Goal: Navigation & Orientation: Find specific page/section

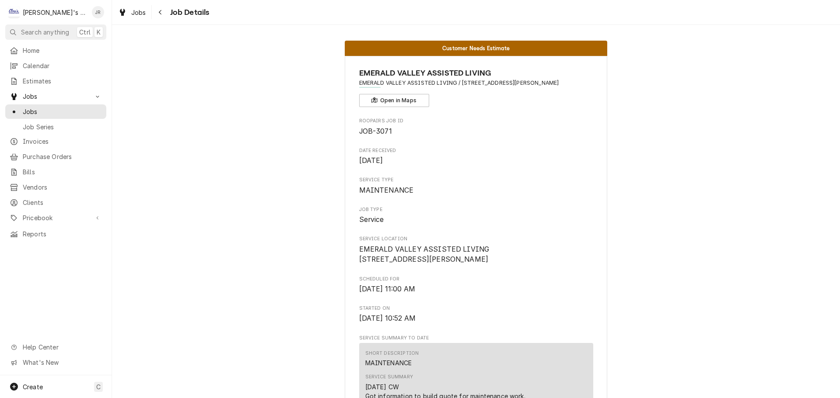
scroll to position [0, 138]
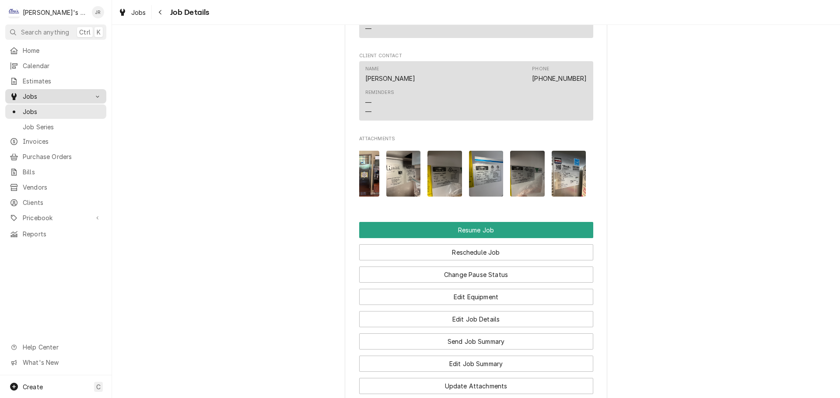
click at [68, 93] on span "Jobs" at bounding box center [56, 96] width 66 height 9
click at [64, 107] on span "Jobs" at bounding box center [62, 111] width 79 height 9
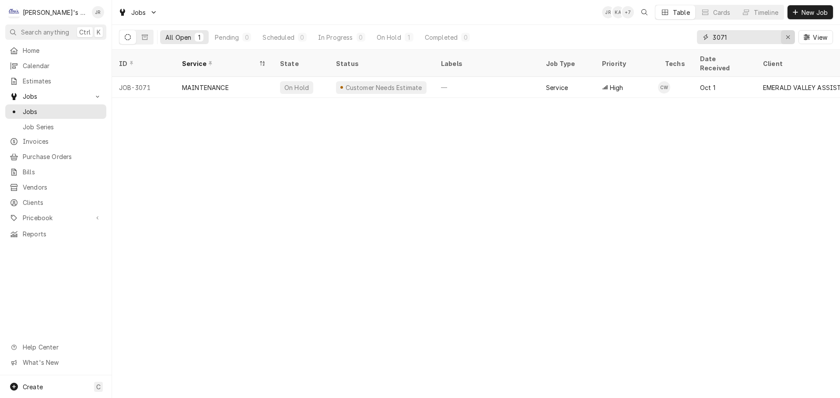
click at [791, 37] on div "Erase input" at bounding box center [787, 37] width 9 height 9
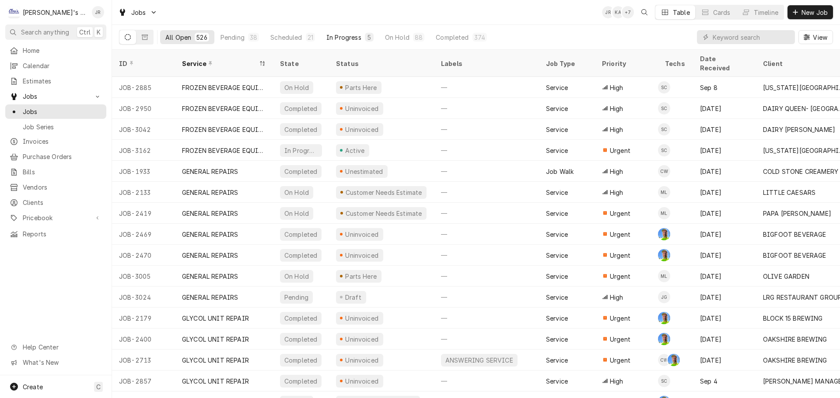
click at [337, 40] on div "In Progress" at bounding box center [343, 37] width 35 height 9
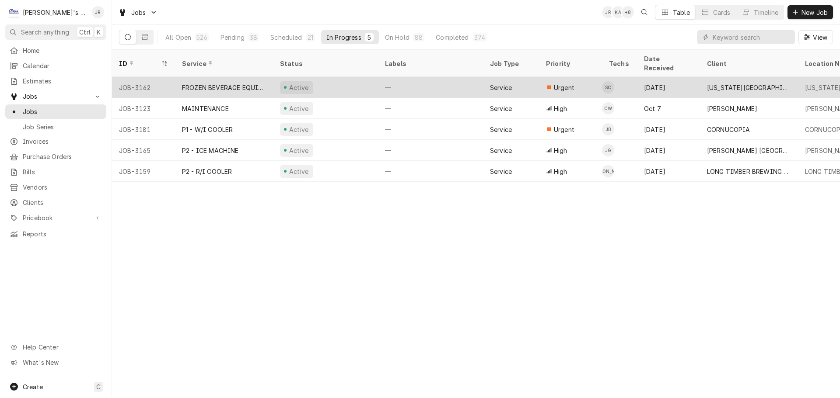
click at [356, 77] on div "Active" at bounding box center [325, 87] width 105 height 21
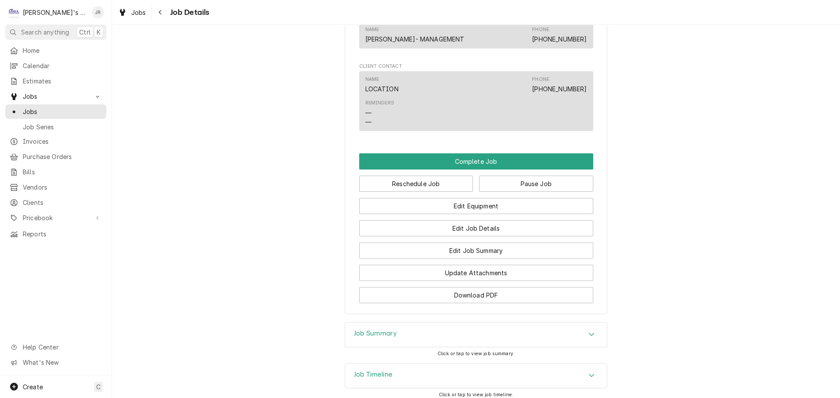
scroll to position [812, 0]
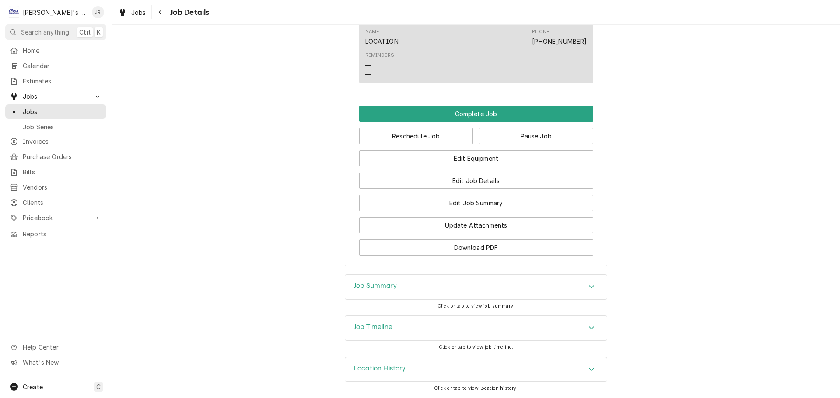
click at [396, 327] on div "Job Timeline" at bounding box center [476, 328] width 262 height 24
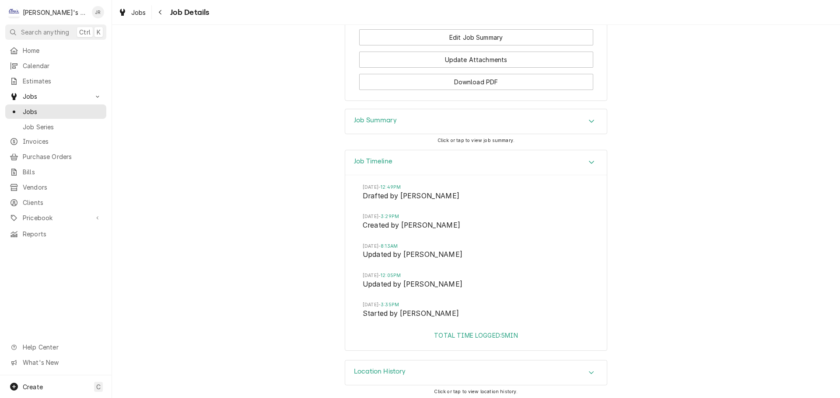
scroll to position [981, 0]
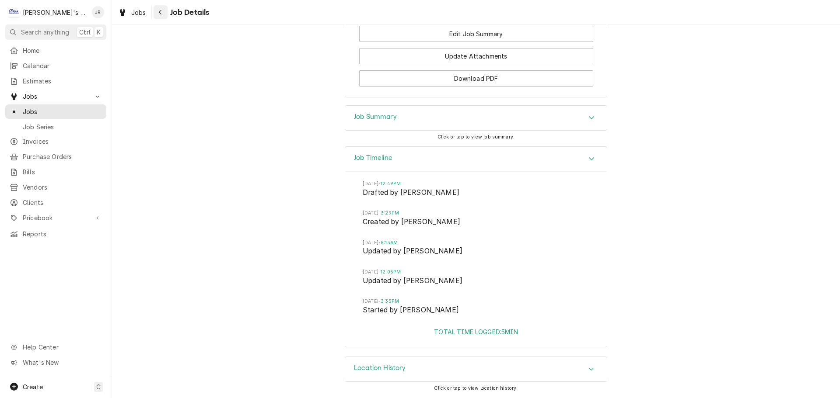
click at [154, 13] on button "Navigate back" at bounding box center [161, 12] width 14 height 14
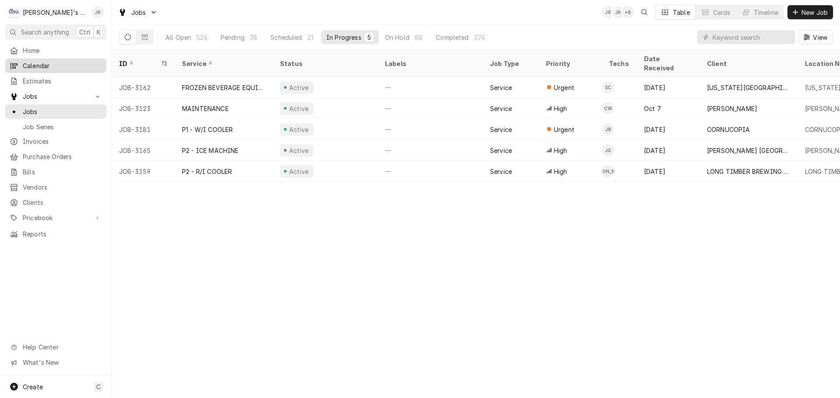
click at [56, 61] on span "Calendar" at bounding box center [62, 65] width 79 height 9
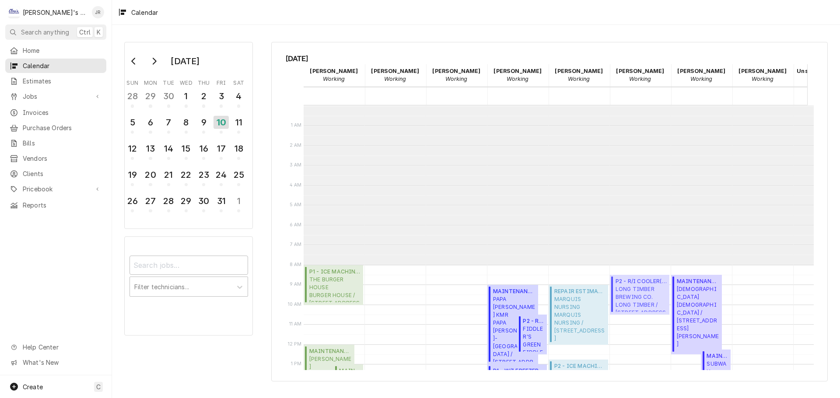
scroll to position [160, 0]
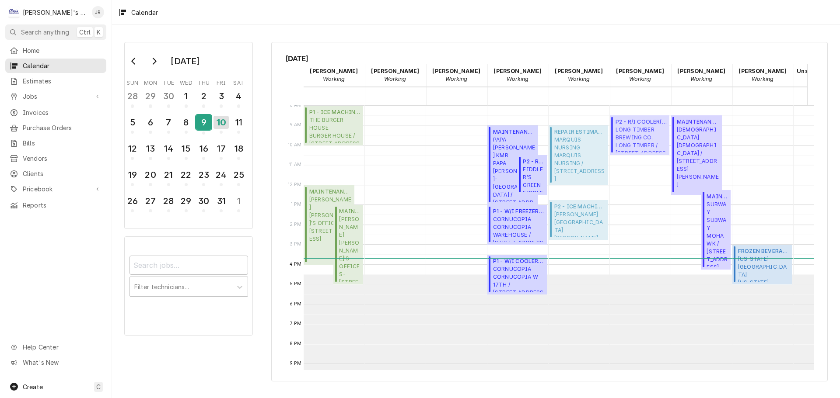
click at [208, 124] on div "9" at bounding box center [203, 122] width 15 height 15
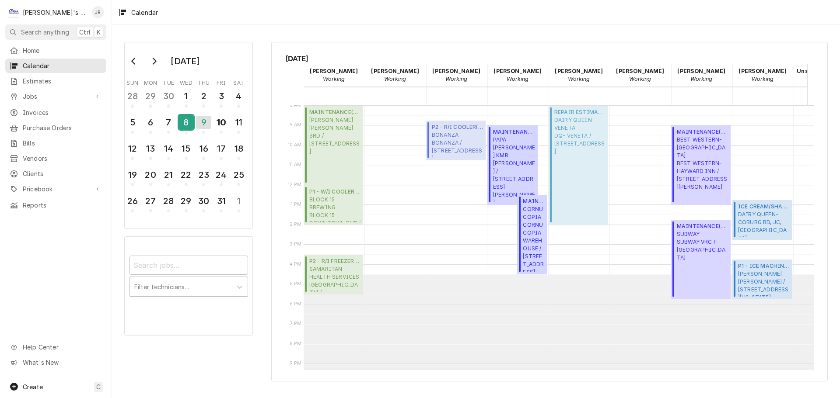
click at [184, 125] on div "8" at bounding box center [185, 122] width 15 height 15
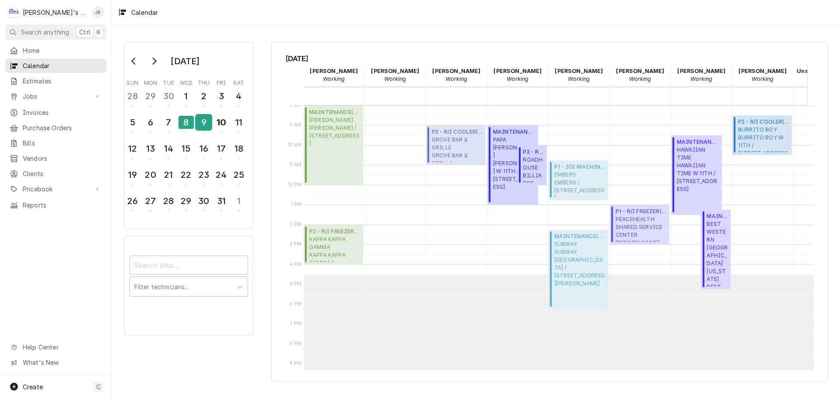
click at [201, 122] on div "9" at bounding box center [203, 122] width 15 height 15
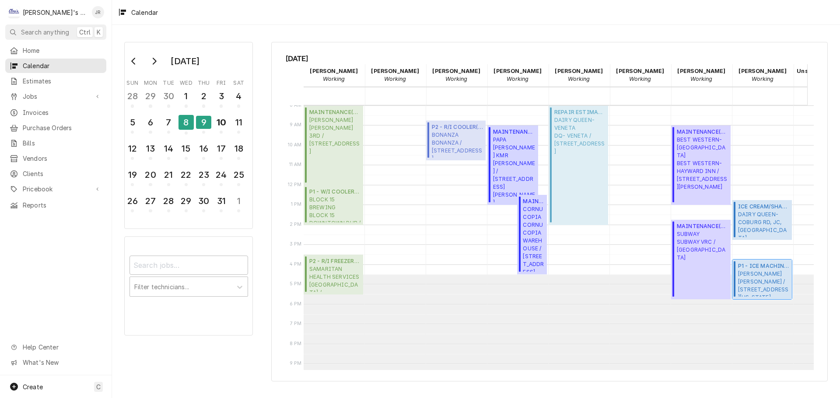
click at [759, 276] on span "MCDONALD'S MCDONALD'S CRESWELL / 375 E OREGON AVE, CRESWELL, OR 97426" at bounding box center [763, 283] width 51 height 27
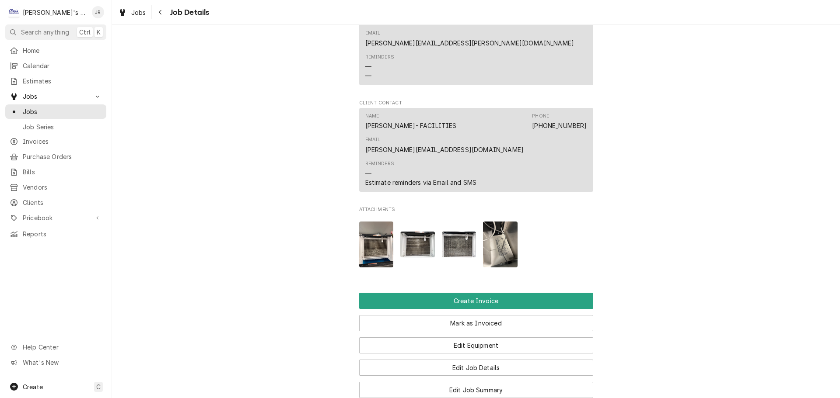
scroll to position [743, 0]
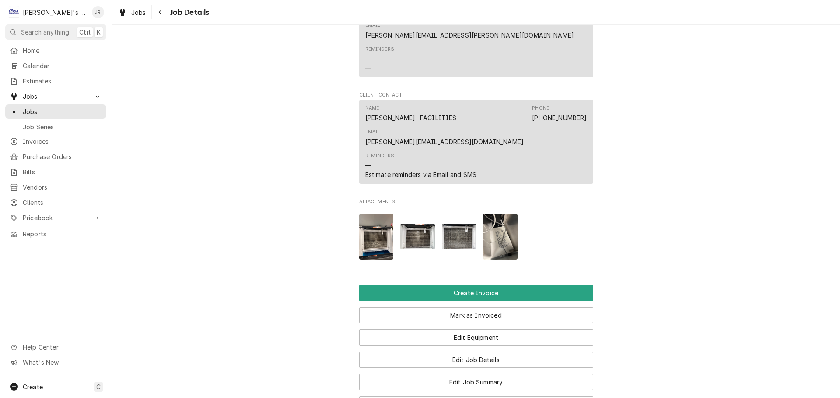
click at [372, 227] on img "Attachments" at bounding box center [376, 237] width 35 height 46
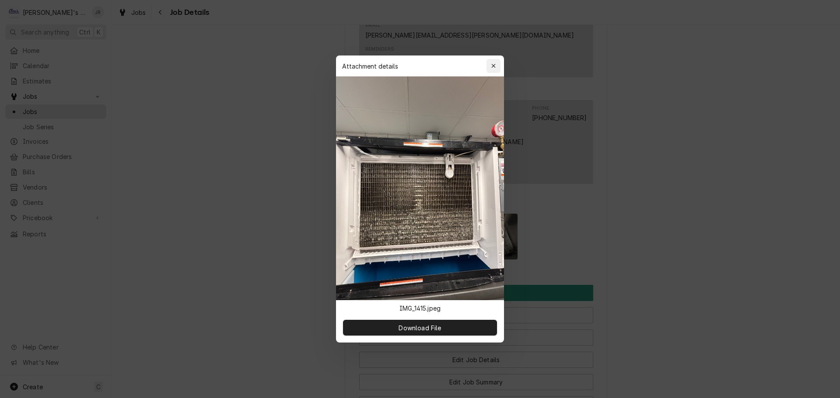
click at [496, 65] on div "button" at bounding box center [493, 66] width 9 height 9
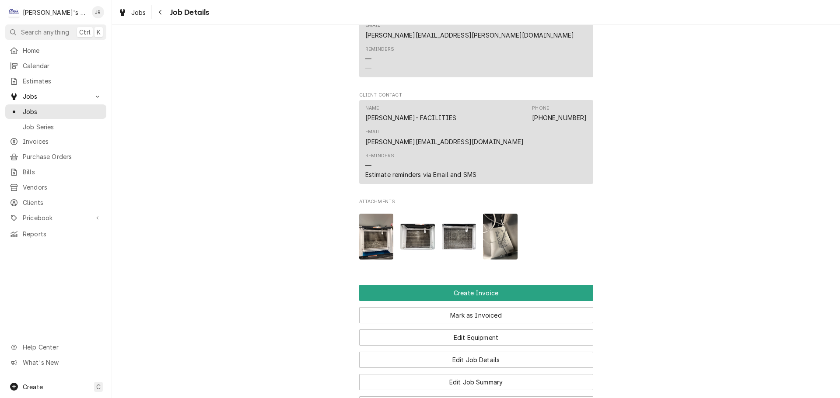
click at [412, 234] on img "Attachments" at bounding box center [417, 237] width 35 height 26
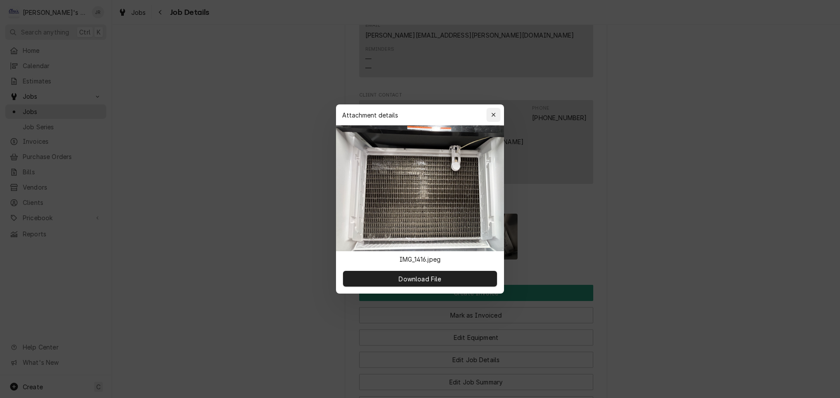
click at [493, 117] on icon "button" at bounding box center [493, 115] width 5 height 6
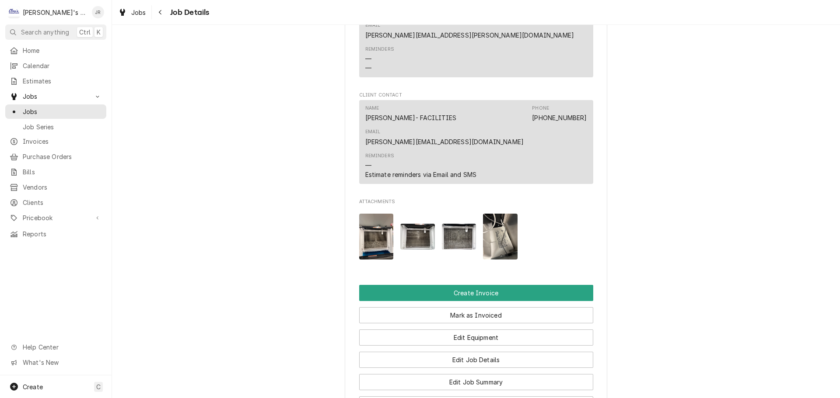
click at [459, 227] on img "Attachments" at bounding box center [459, 237] width 35 height 26
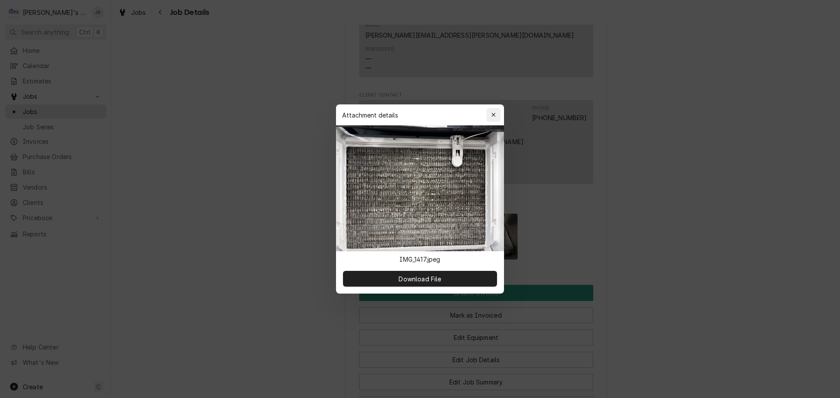
click at [493, 114] on icon "button" at bounding box center [493, 115] width 5 height 6
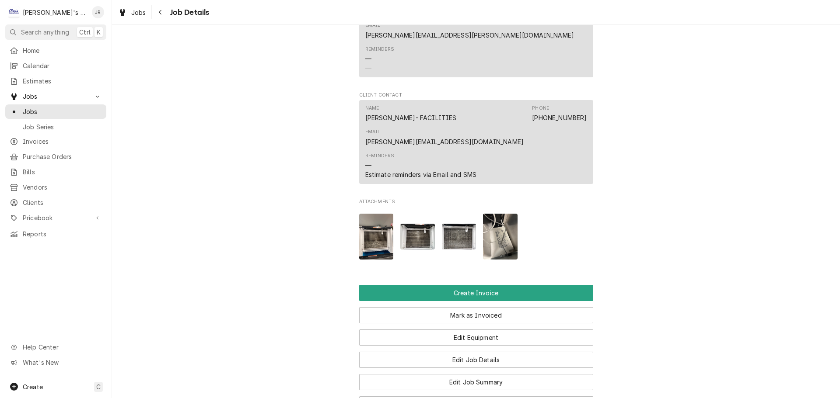
click at [492, 233] on img "Attachments" at bounding box center [500, 237] width 35 height 46
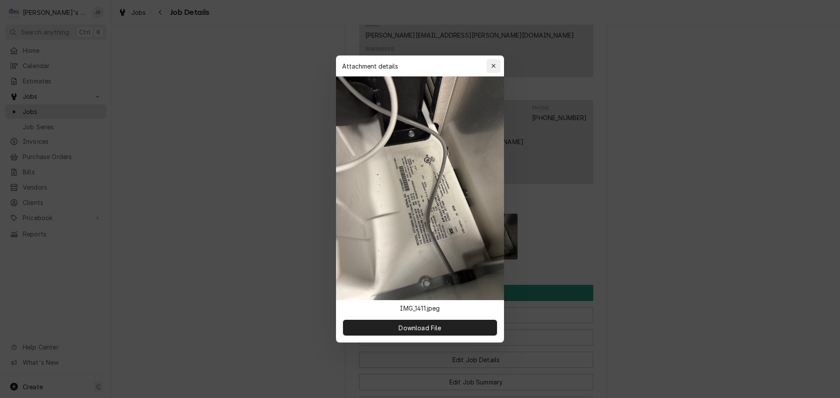
click at [492, 66] on icon "button" at bounding box center [493, 66] width 5 height 6
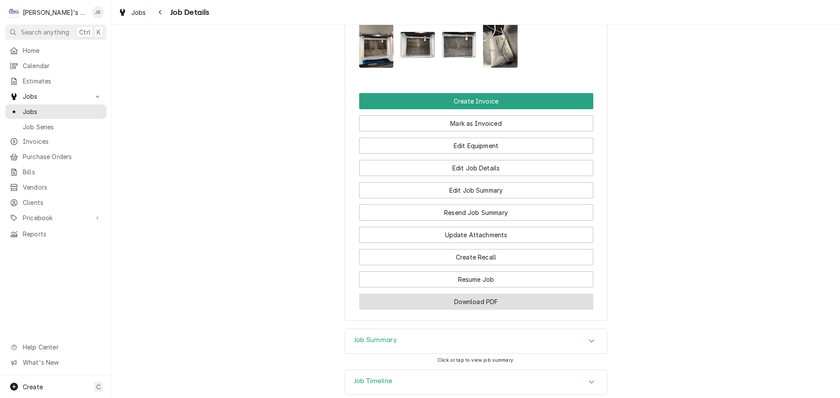
scroll to position [962, 0]
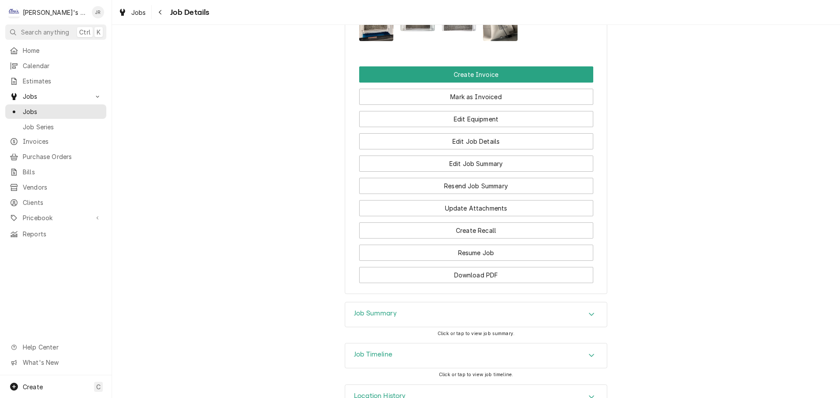
click at [430, 303] on div "Job Summary" at bounding box center [476, 315] width 262 height 24
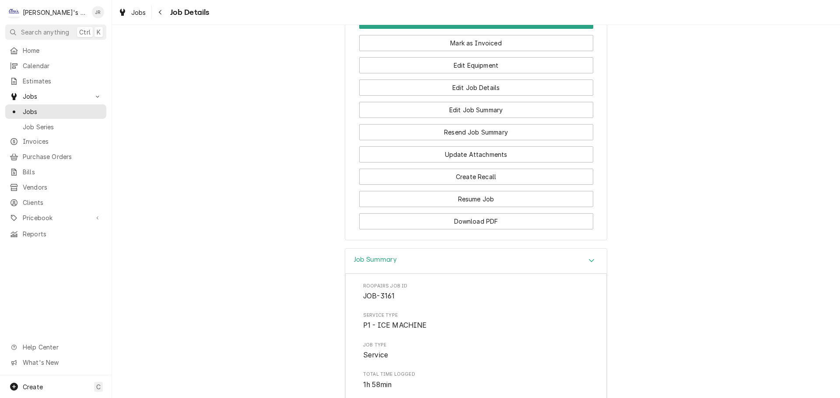
scroll to position [1005, 0]
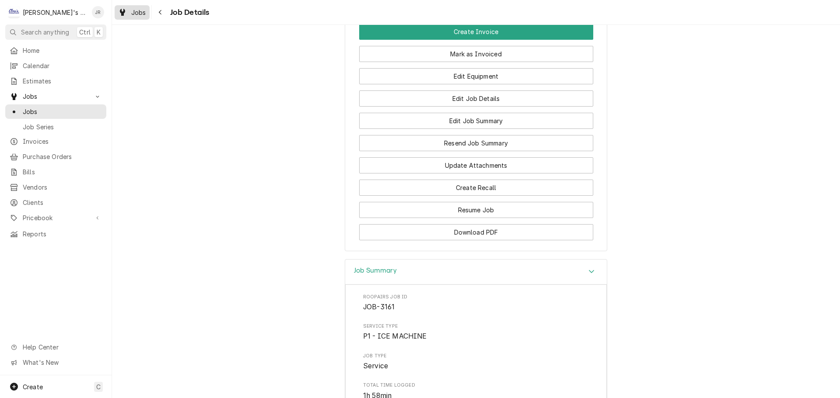
click at [115, 14] on link "Jobs" at bounding box center [132, 12] width 35 height 14
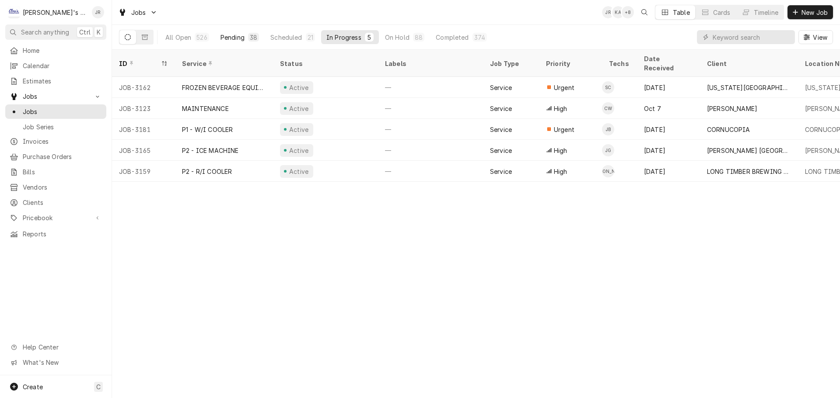
click at [250, 39] on div "38" at bounding box center [253, 37] width 7 height 9
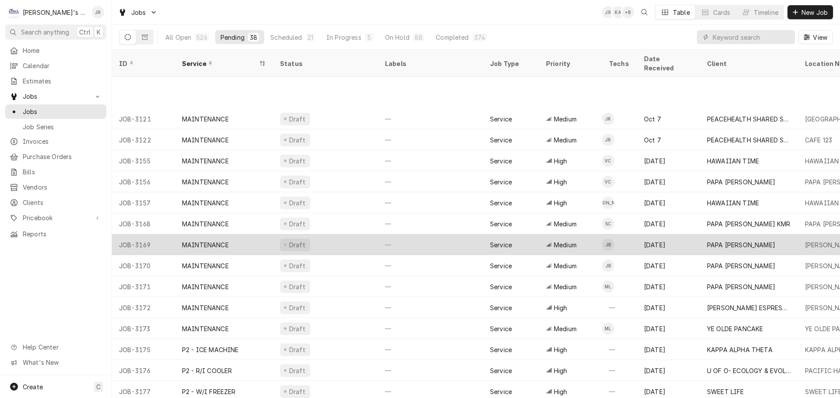
scroll to position [430, 0]
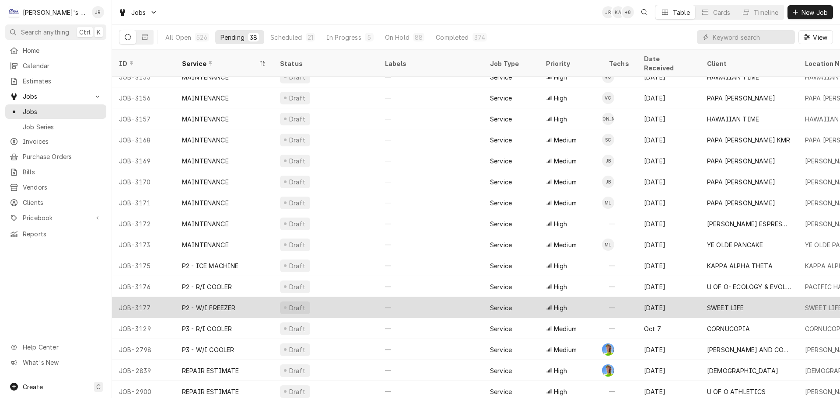
click at [345, 302] on div "Draft" at bounding box center [325, 307] width 105 height 21
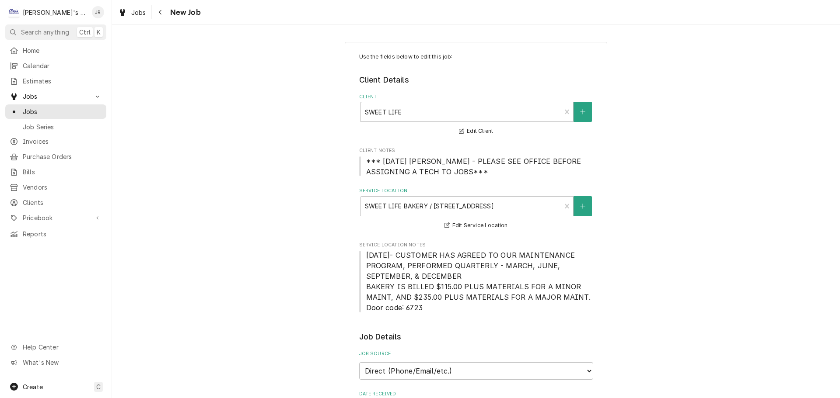
type textarea "x"
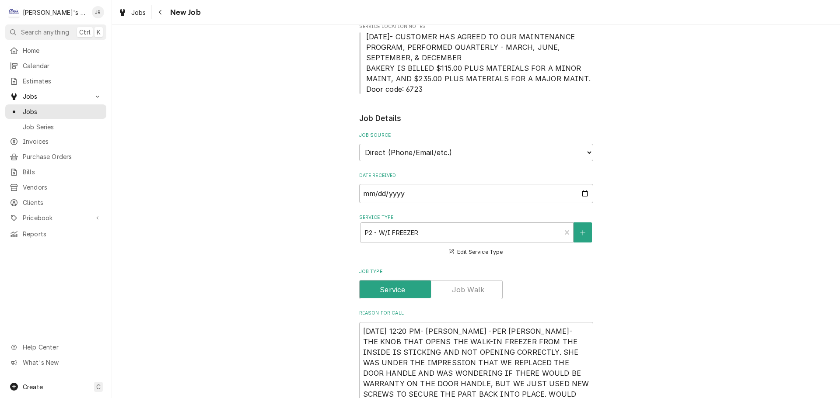
scroll to position [350, 0]
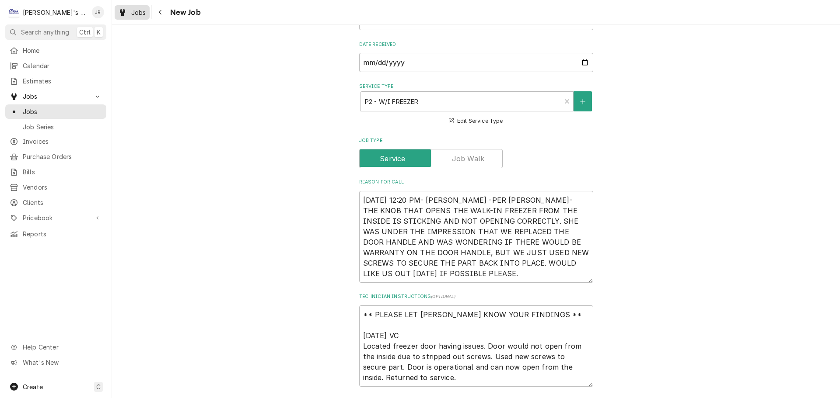
click at [134, 14] on span "Jobs" at bounding box center [138, 12] width 15 height 9
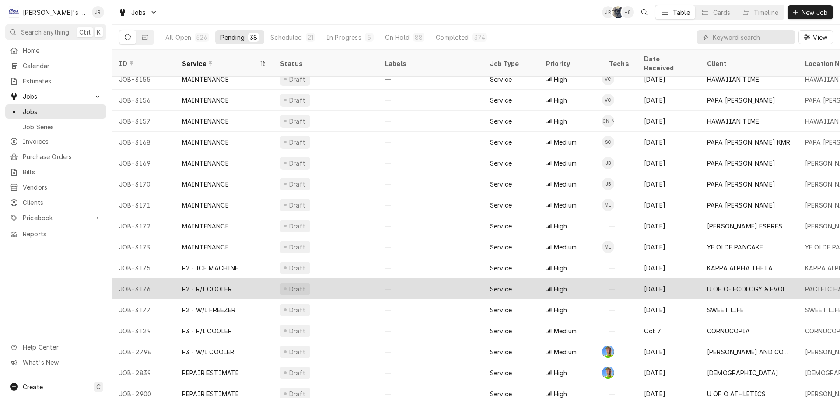
scroll to position [430, 0]
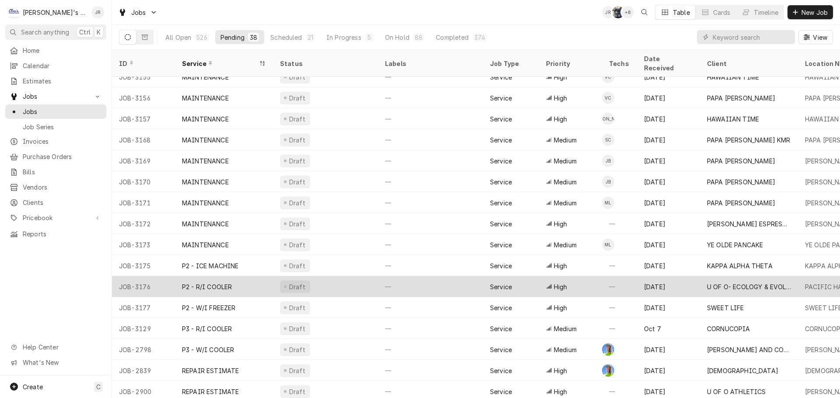
click at [326, 280] on div "Draft" at bounding box center [325, 286] width 105 height 21
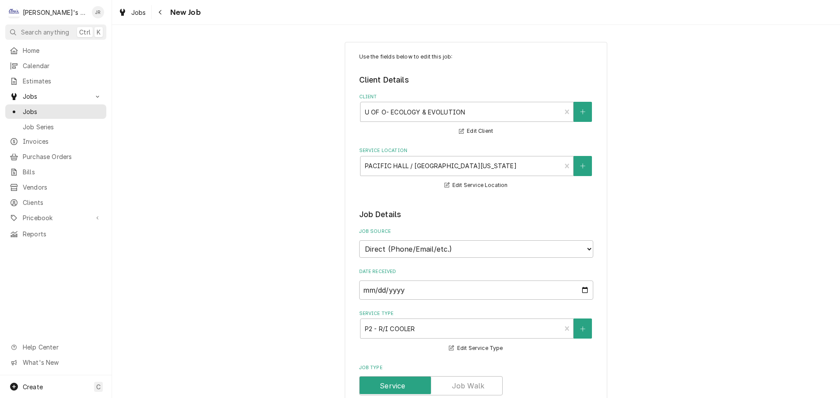
type textarea "x"
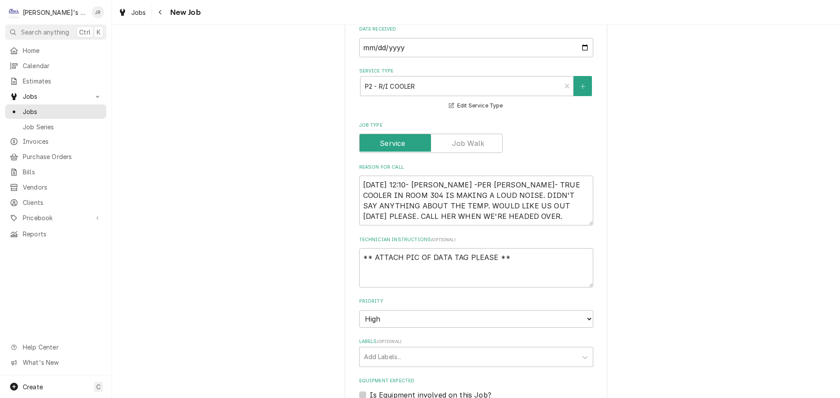
scroll to position [262, 0]
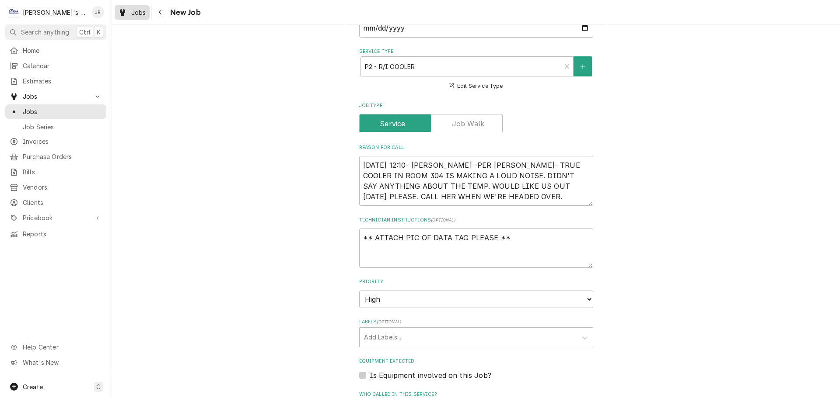
click at [142, 17] on div "Jobs" at bounding box center [131, 12] width 31 height 11
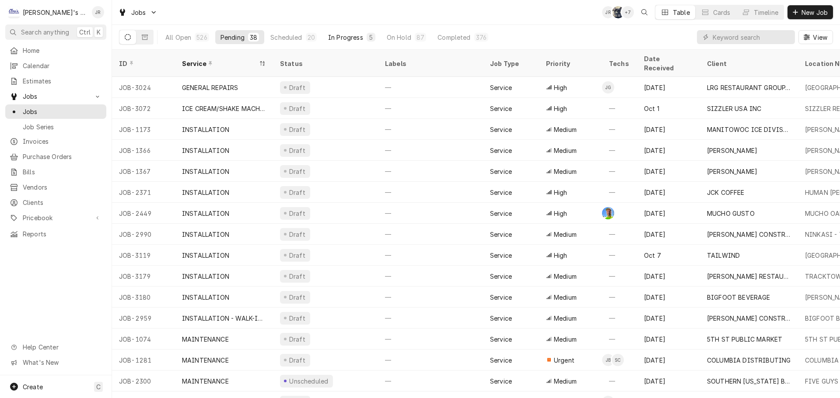
click at [334, 38] on div "In Progress" at bounding box center [345, 37] width 35 height 9
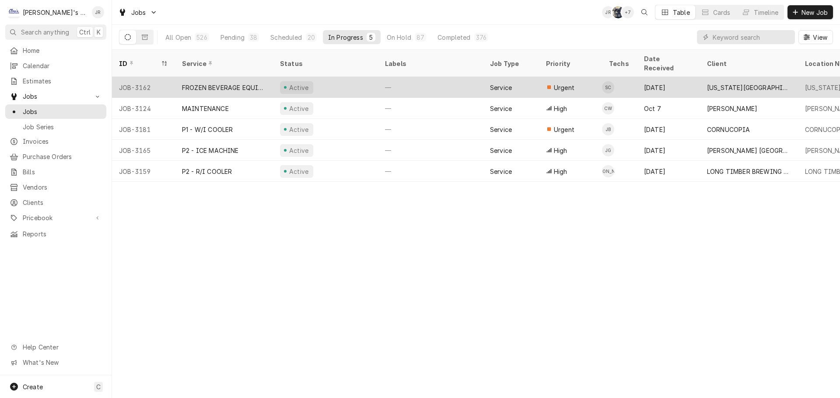
click at [340, 77] on div "Active" at bounding box center [325, 87] width 105 height 21
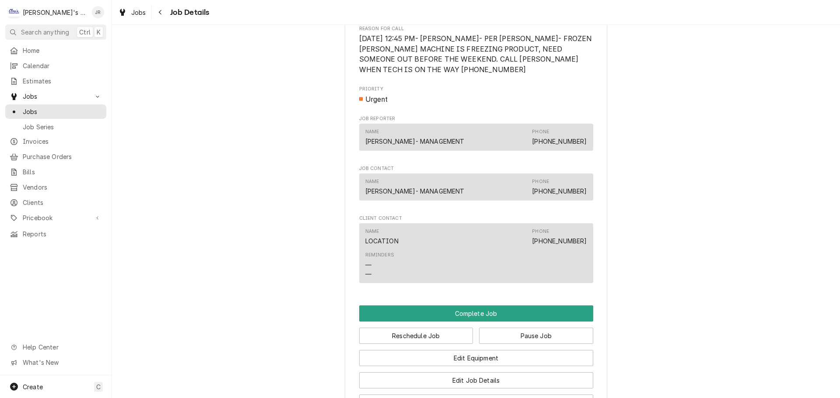
scroll to position [812, 0]
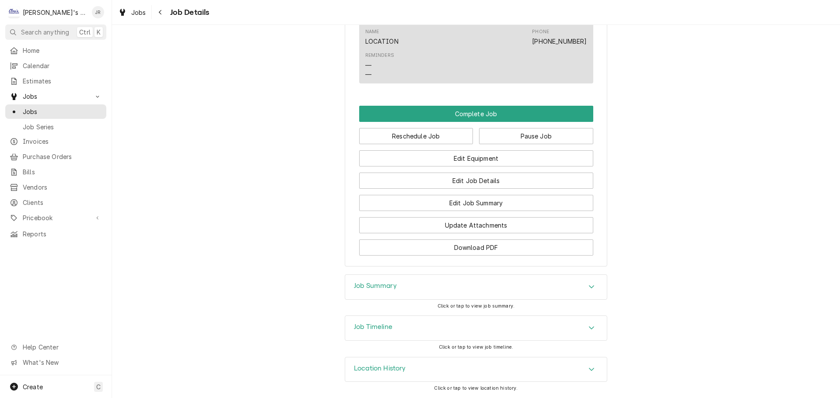
click at [408, 297] on div "Job Summary" at bounding box center [476, 287] width 262 height 24
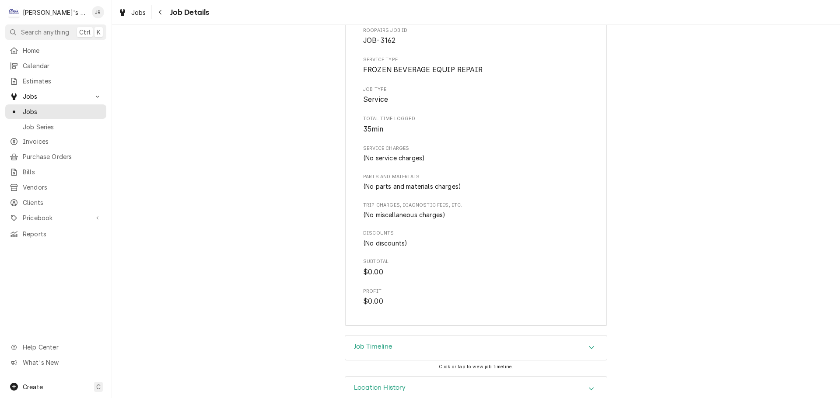
scroll to position [1114, 0]
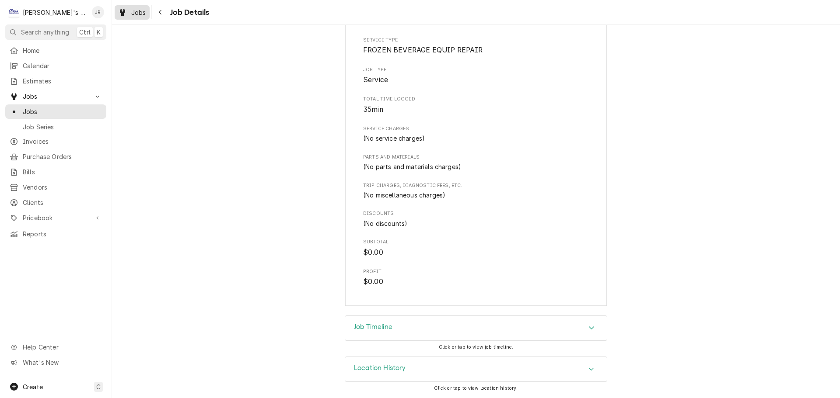
click at [139, 15] on span "Jobs" at bounding box center [138, 12] width 15 height 9
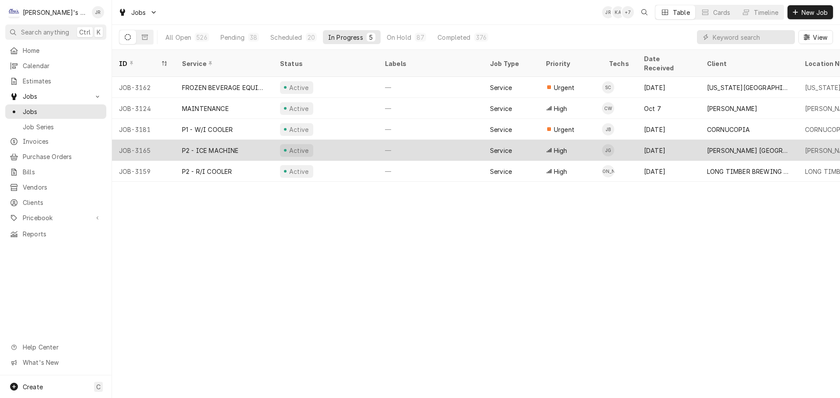
click at [350, 140] on div "Active" at bounding box center [325, 150] width 105 height 21
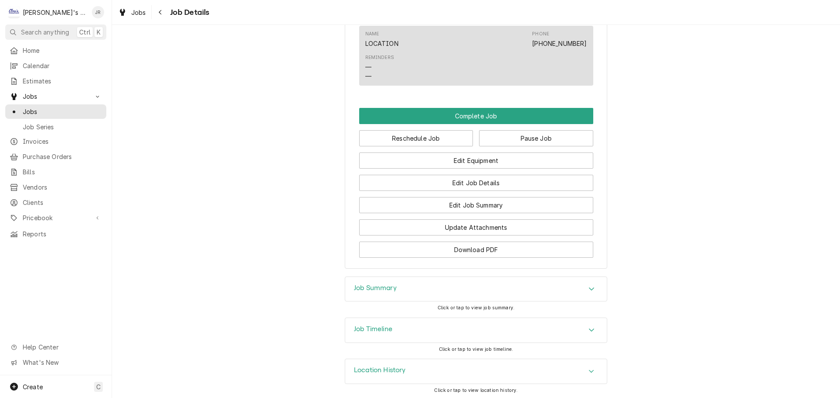
scroll to position [711, 0]
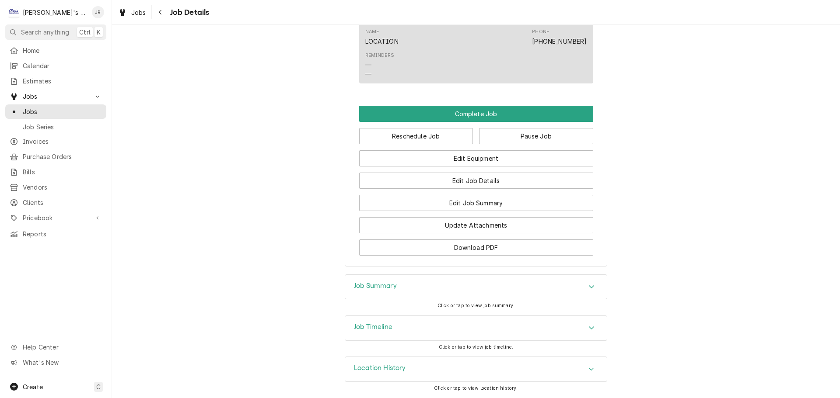
click at [408, 289] on div "Job Summary" at bounding box center [476, 287] width 262 height 24
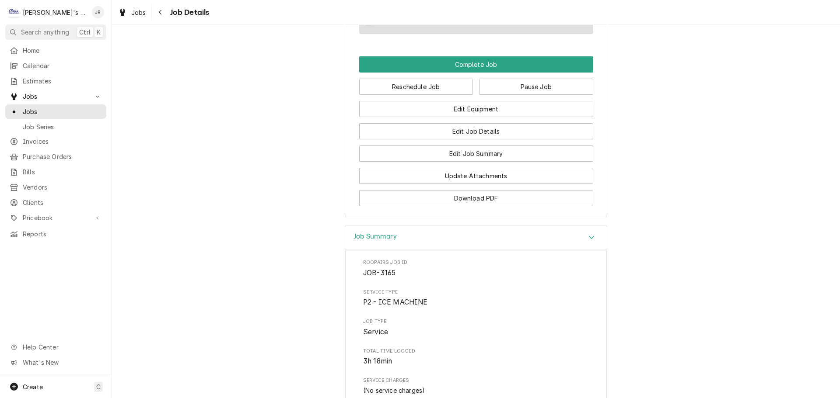
scroll to position [973, 0]
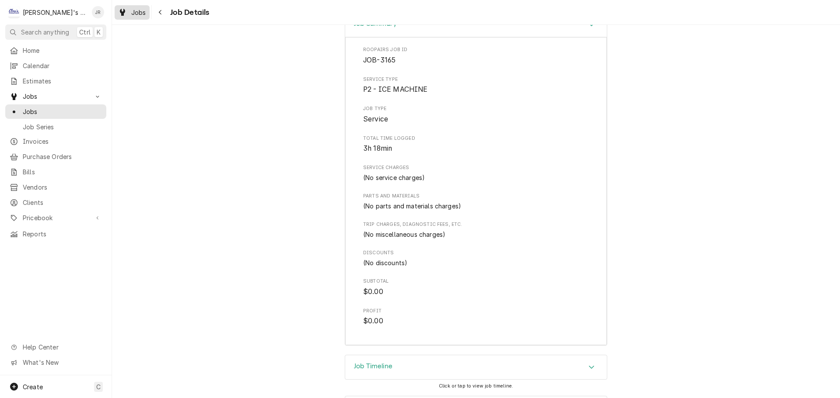
click at [140, 11] on span "Jobs" at bounding box center [138, 12] width 15 height 9
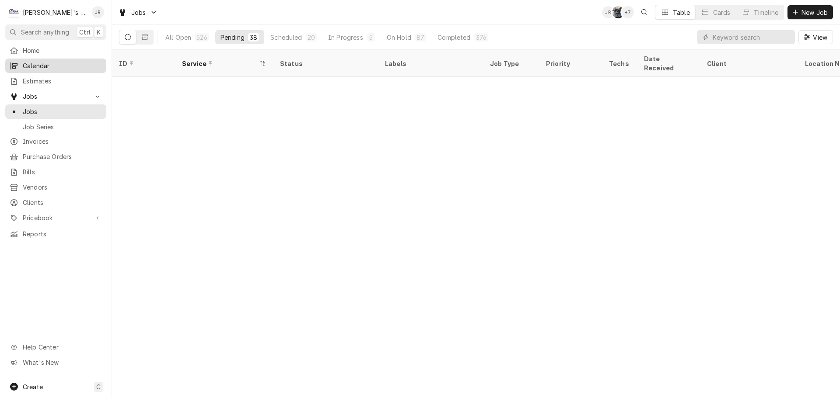
scroll to position [451, 0]
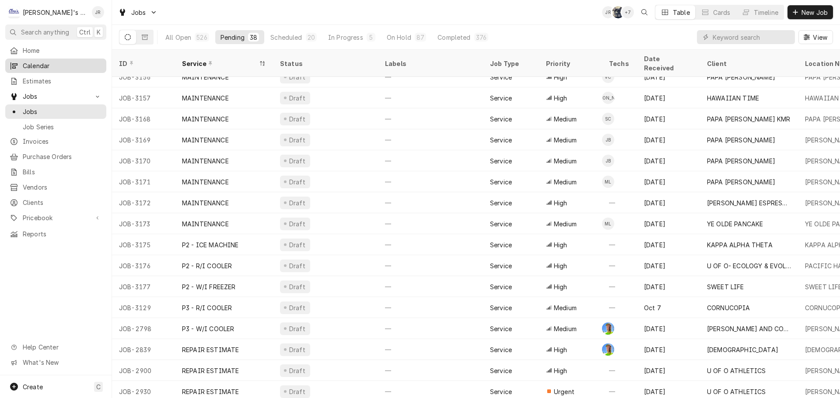
click at [77, 63] on span "Calendar" at bounding box center [62, 65] width 79 height 9
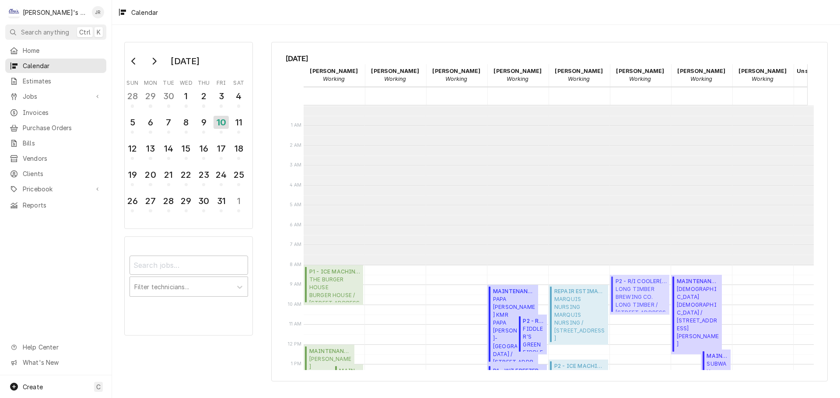
scroll to position [160, 0]
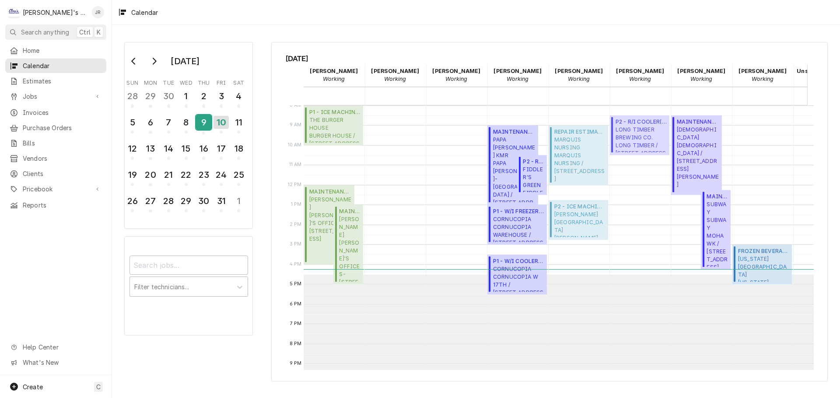
click at [206, 125] on div "9" at bounding box center [203, 122] width 15 height 15
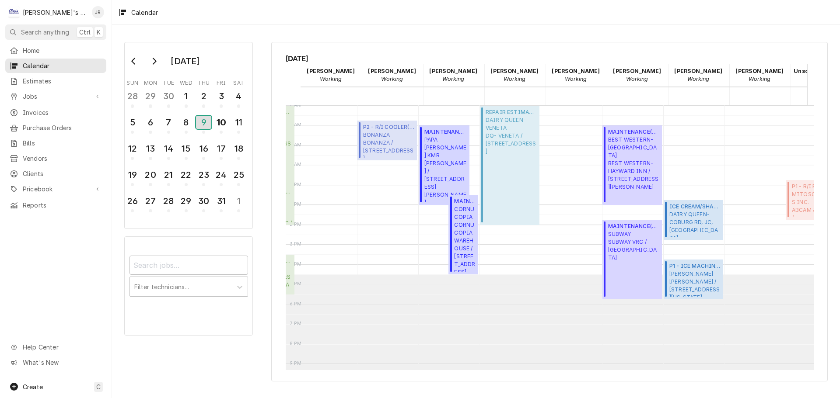
scroll to position [0, 109]
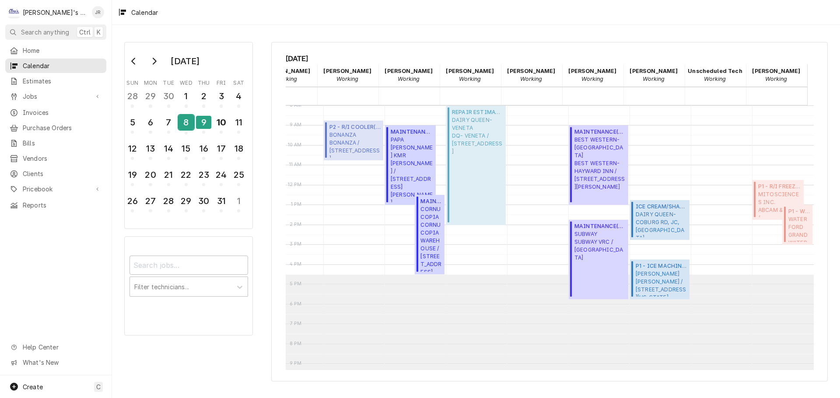
click at [180, 118] on div "8" at bounding box center [185, 122] width 15 height 15
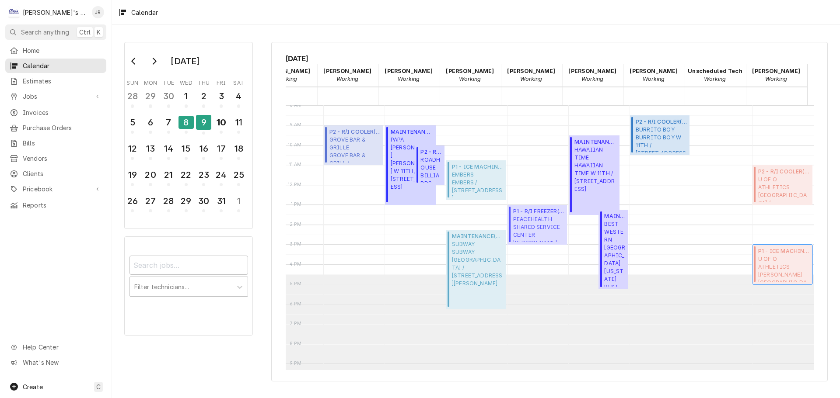
click at [764, 254] on span "P1 - ICE MACHINE ( Return Trip Needed )" at bounding box center [784, 252] width 52 height 8
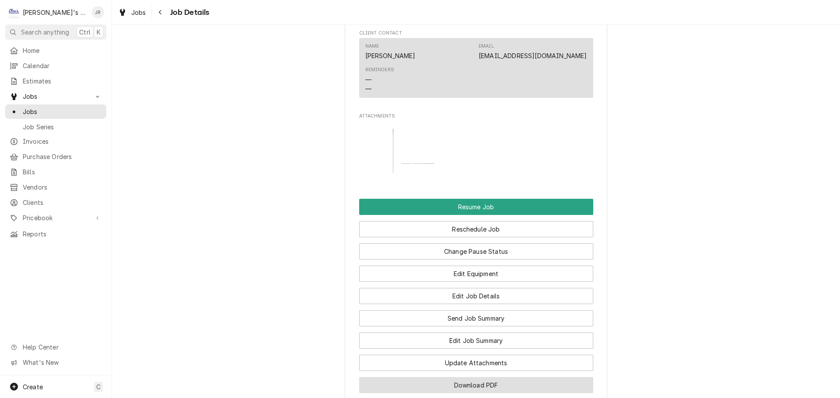
scroll to position [918, 0]
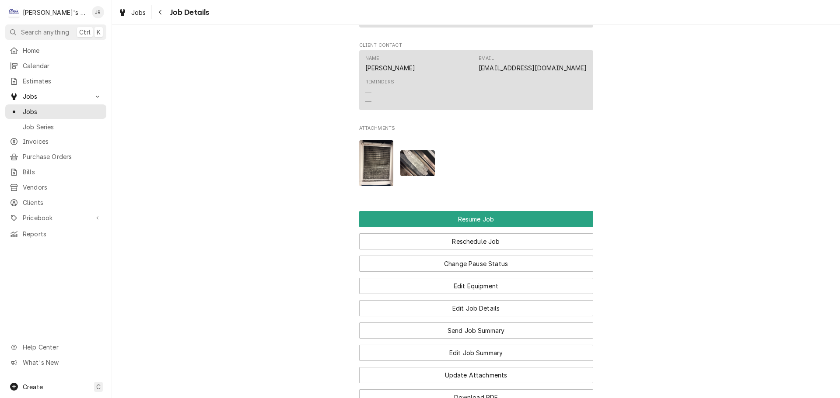
click at [370, 164] on img "Attachments" at bounding box center [376, 163] width 35 height 46
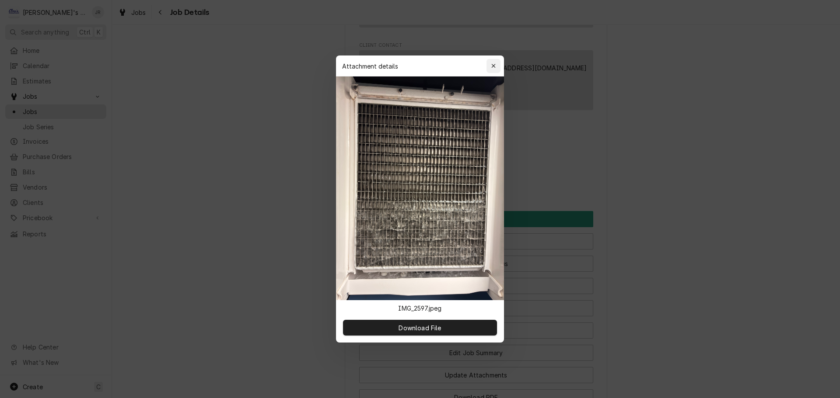
click at [491, 63] on div "button" at bounding box center [493, 66] width 9 height 9
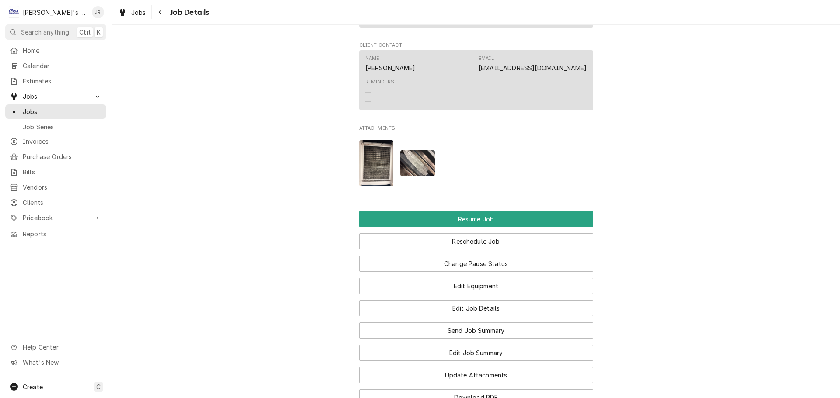
click at [423, 164] on img "Attachments" at bounding box center [417, 163] width 35 height 26
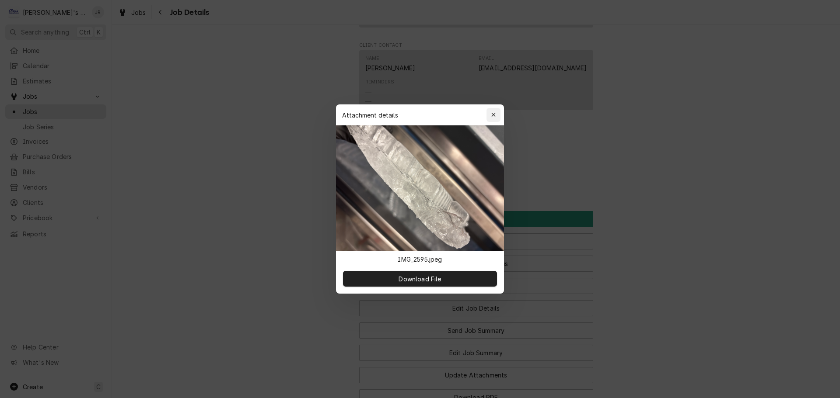
click at [493, 116] on icon "button" at bounding box center [493, 115] width 5 height 6
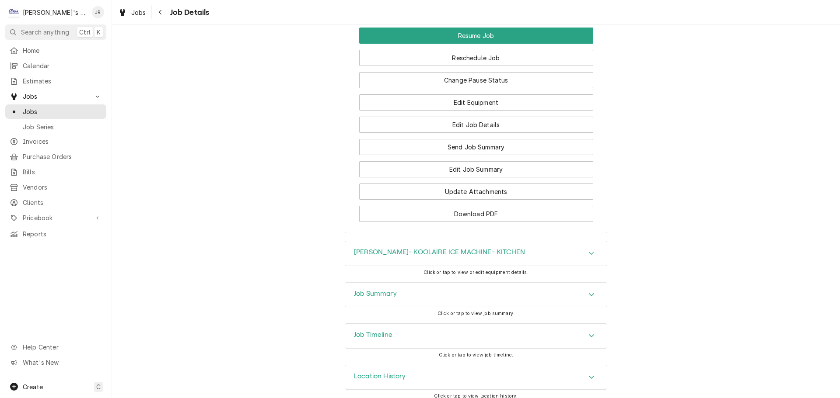
scroll to position [1110, 0]
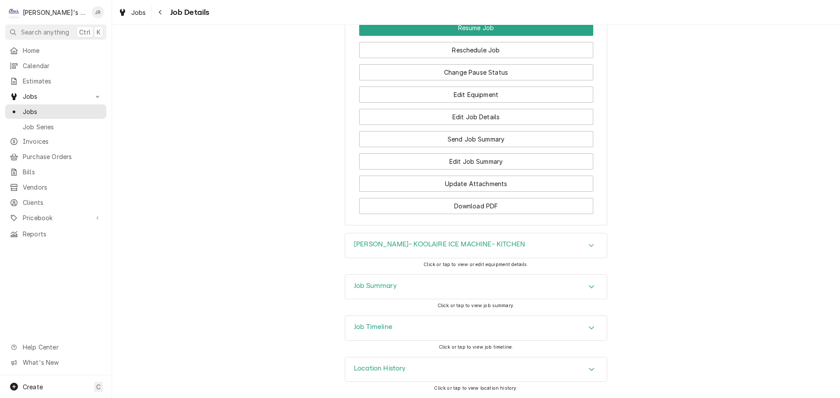
click at [418, 287] on div "Job Summary" at bounding box center [476, 287] width 262 height 24
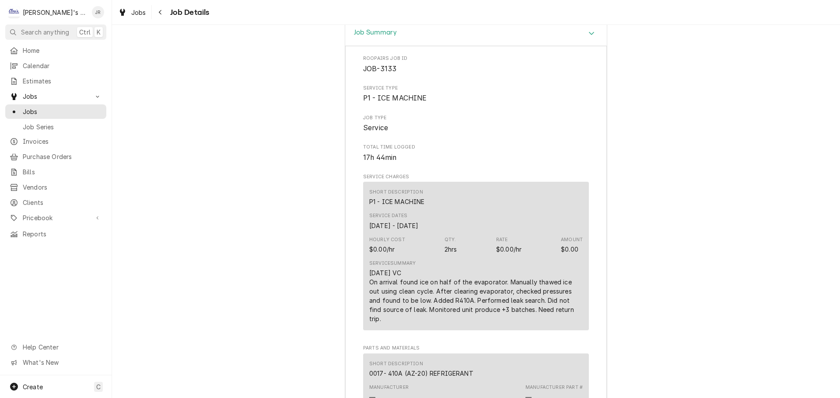
scroll to position [1416, 0]
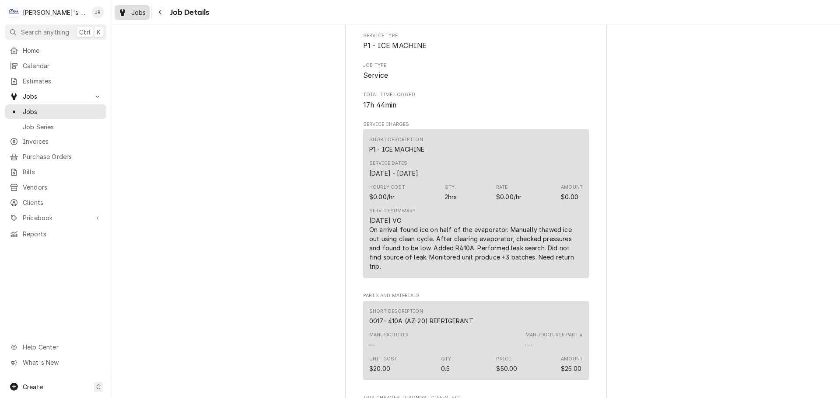
click at [140, 13] on span "Jobs" at bounding box center [138, 12] width 15 height 9
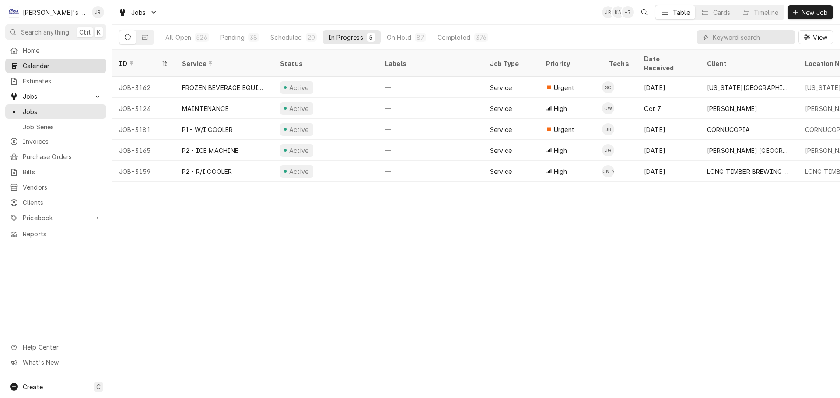
click at [56, 67] on span "Calendar" at bounding box center [62, 65] width 79 height 9
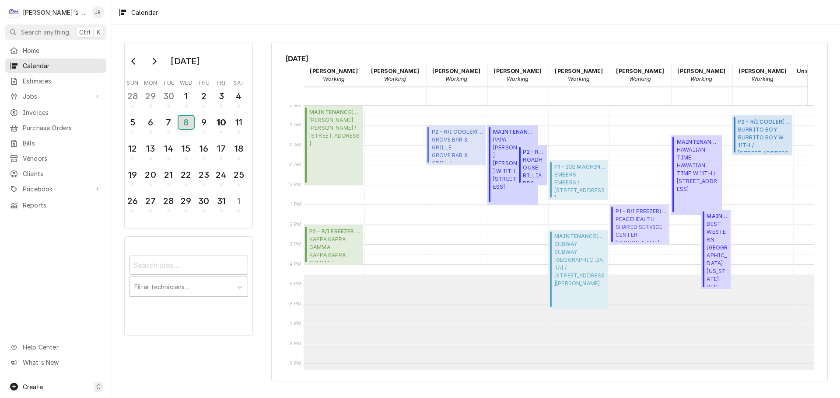
scroll to position [0, 109]
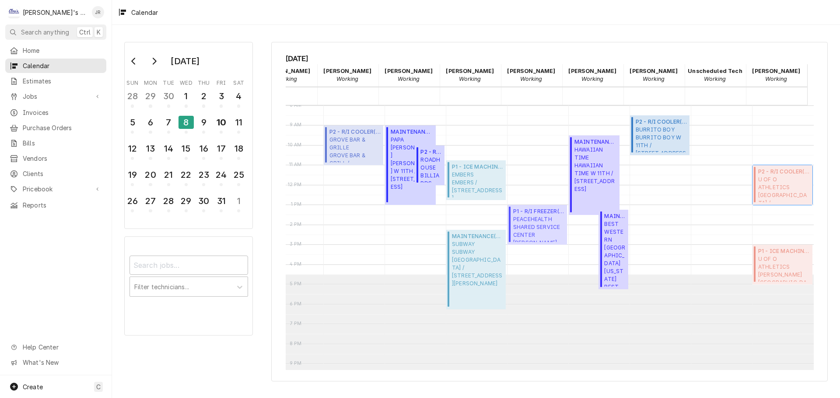
click at [768, 189] on span "U OF O ATHLETICS AUTZEN STADIUM / 2700 MLK JR BLVD, EUGENE, OR 97401" at bounding box center [784, 189] width 52 height 27
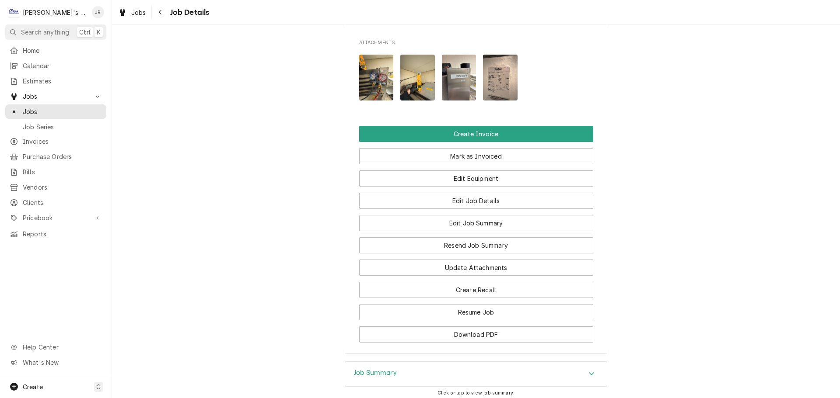
scroll to position [1225, 0]
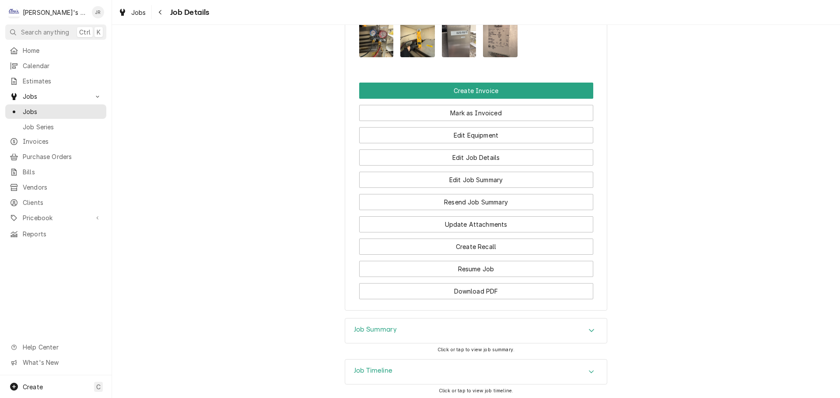
click at [445, 321] on div "Job Summary" at bounding box center [476, 331] width 262 height 24
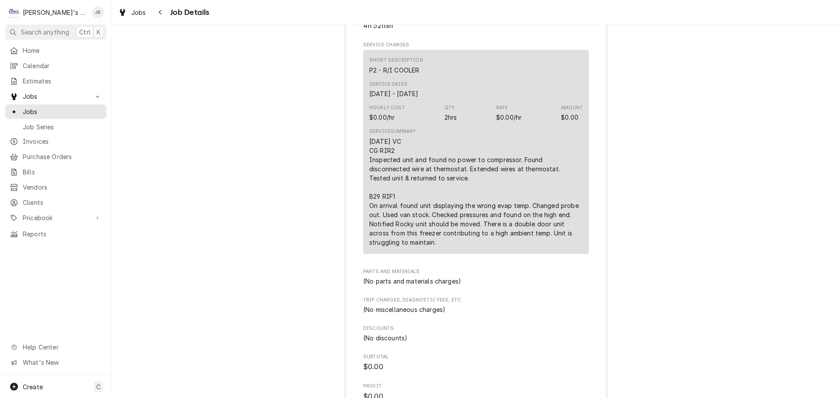
scroll to position [1785, 0]
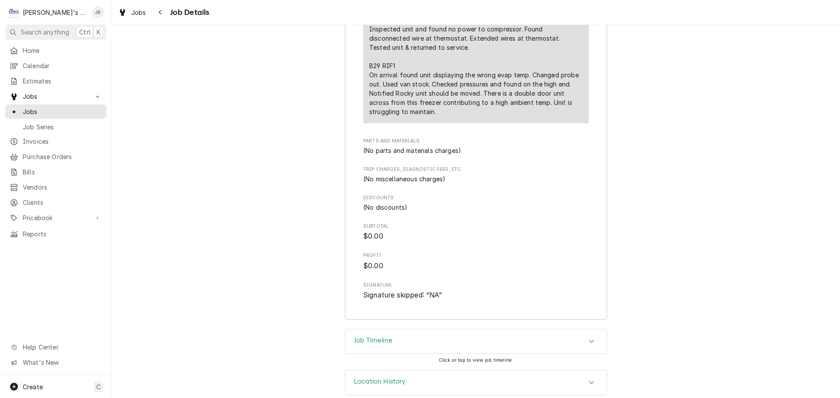
click at [389, 337] on h3 "Job Timeline" at bounding box center [373, 341] width 38 height 8
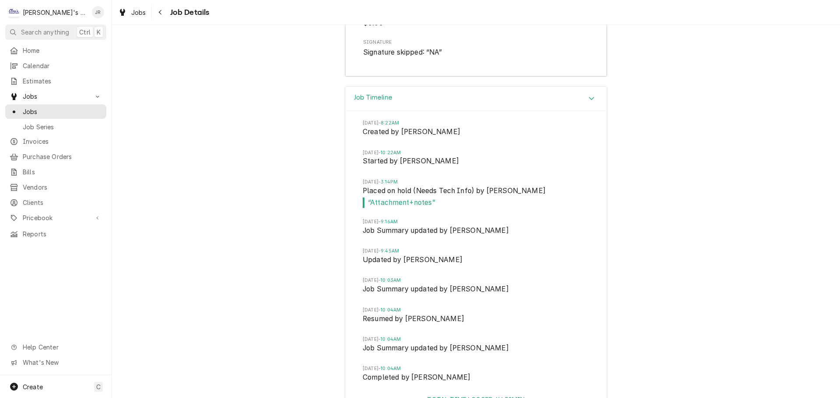
scroll to position [2082, 0]
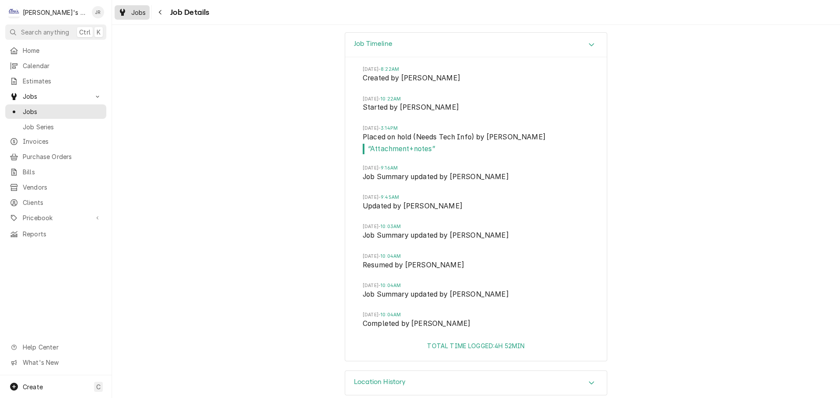
click at [138, 16] on span "Jobs" at bounding box center [138, 12] width 15 height 9
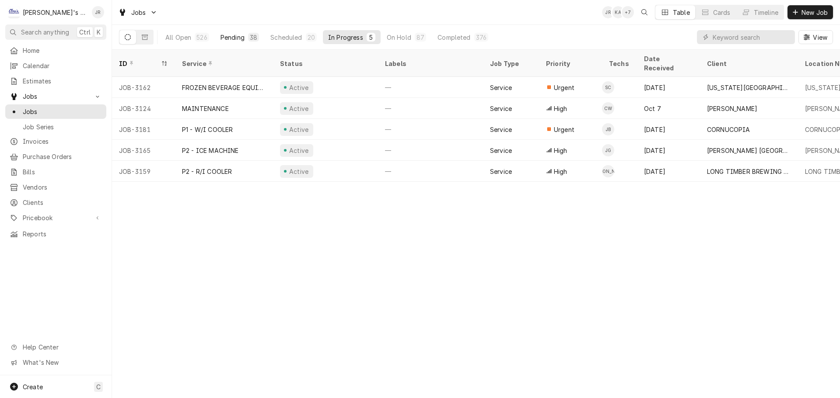
click at [236, 43] on button "Pending 38" at bounding box center [239, 37] width 49 height 14
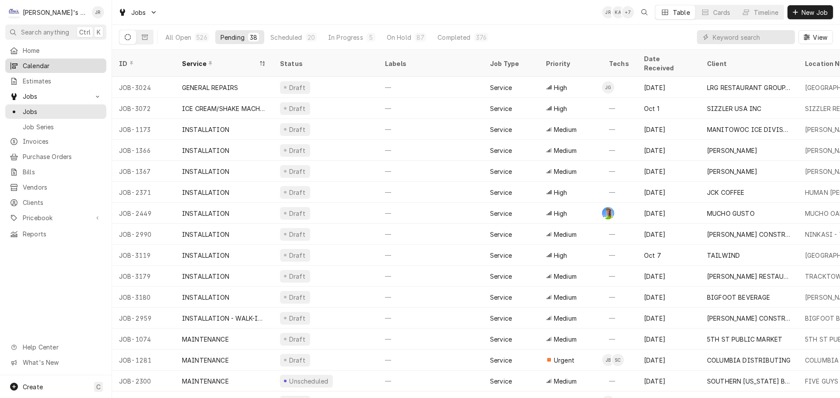
click at [41, 67] on span "Calendar" at bounding box center [62, 65] width 79 height 9
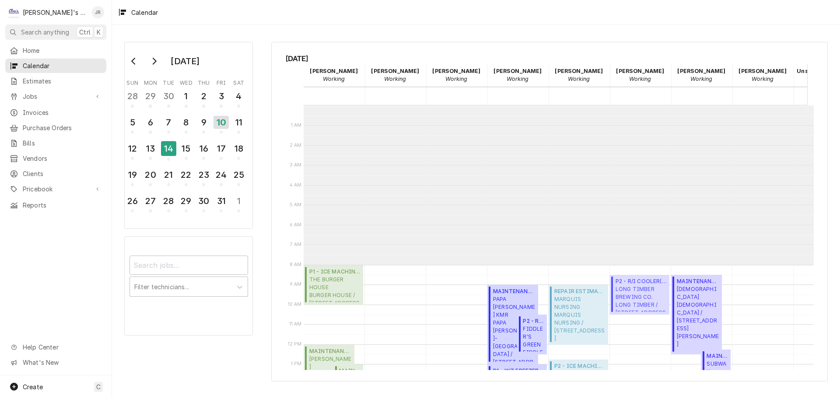
scroll to position [160, 0]
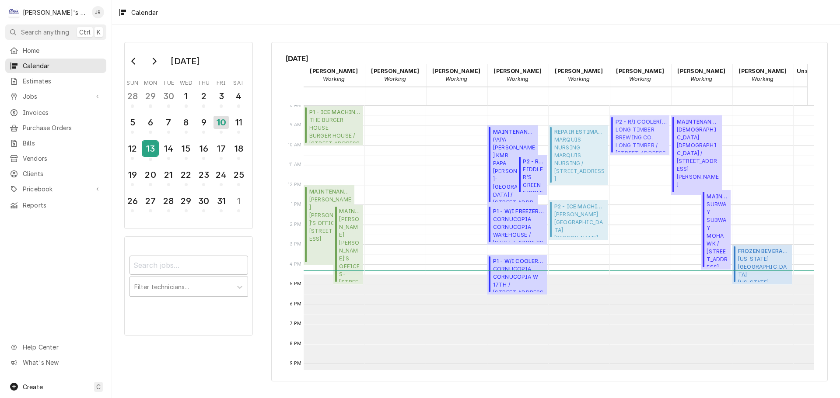
click at [155, 146] on div "13" at bounding box center [150, 148] width 15 height 15
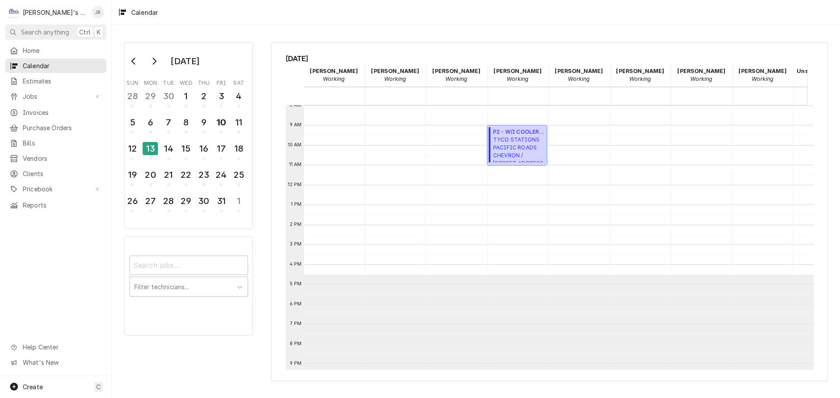
click at [492, 153] on div "P2 - W/I COOLER ( Upcoming ) TYCO STATIONS PACIFIC ROADS CHEVRON / 2340 IRVING …" at bounding box center [517, 146] width 60 height 40
click at [50, 93] on span "Jobs" at bounding box center [56, 96] width 66 height 9
click at [52, 108] on span "Jobs" at bounding box center [62, 111] width 79 height 9
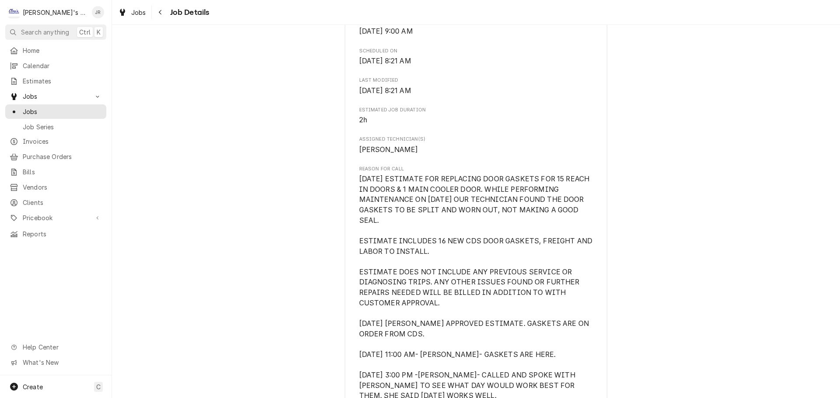
scroll to position [525, 0]
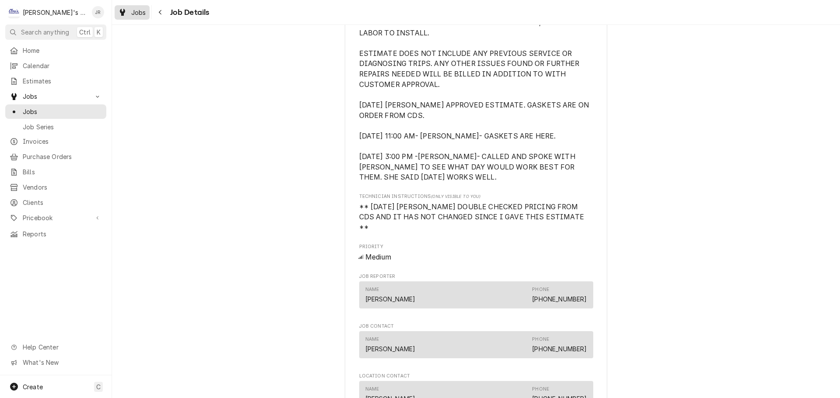
click at [136, 15] on span "Jobs" at bounding box center [138, 12] width 15 height 9
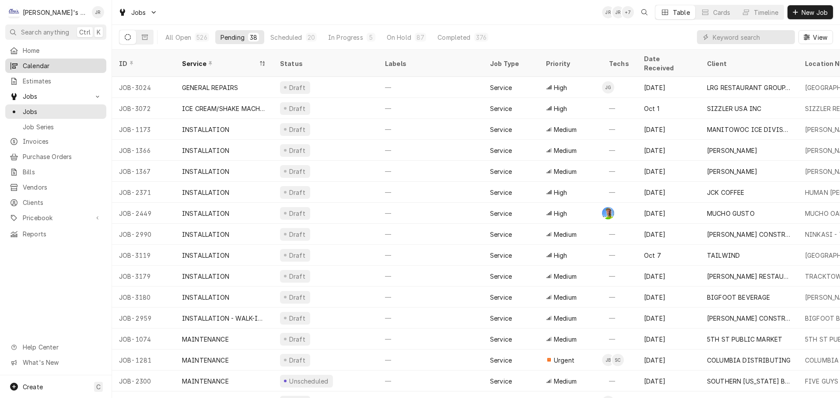
click at [82, 67] on span "Calendar" at bounding box center [62, 65] width 79 height 9
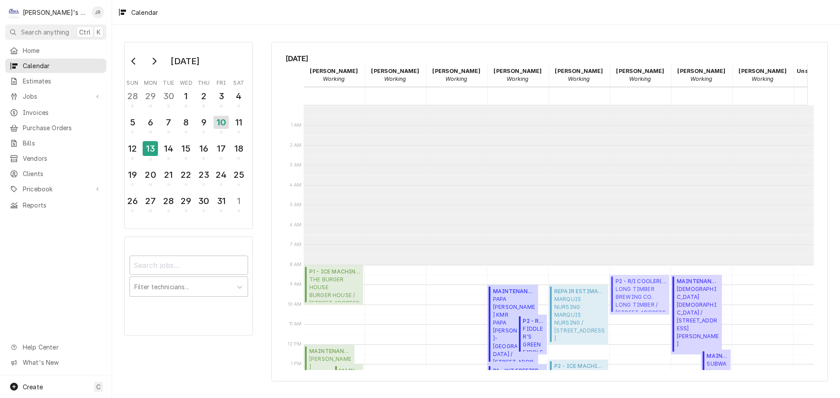
scroll to position [160, 0]
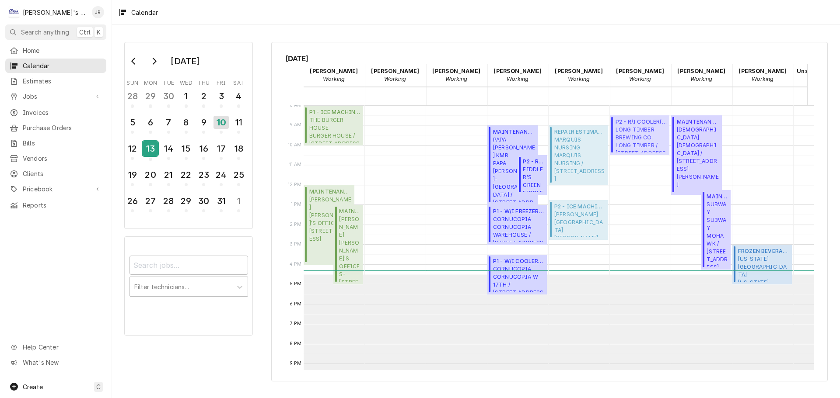
click at [145, 148] on div "13" at bounding box center [150, 148] width 15 height 15
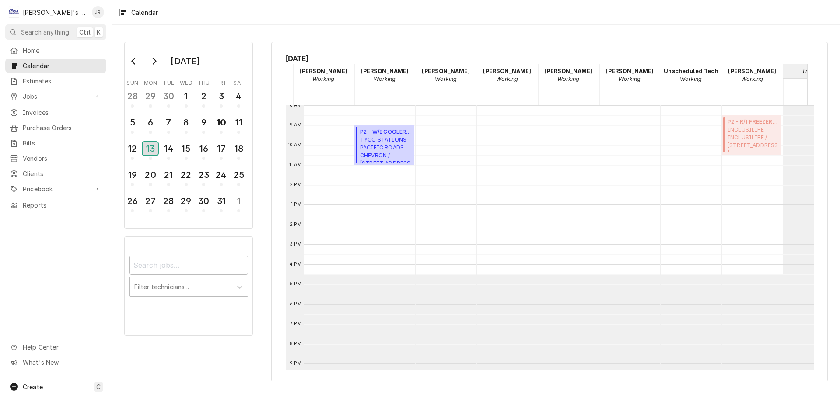
scroll to position [0, 170]
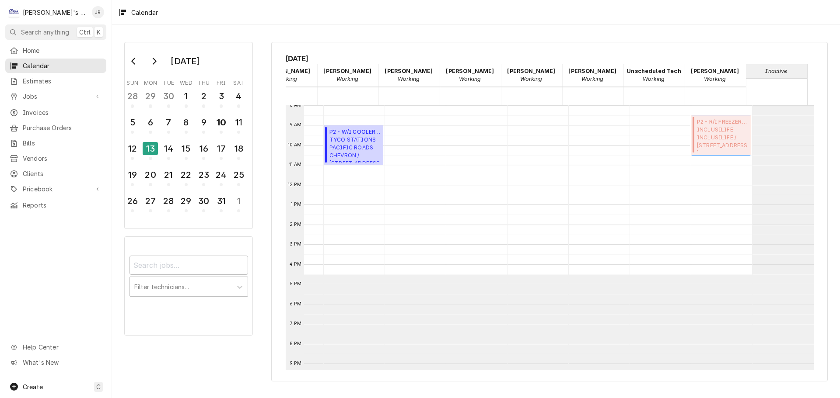
click at [712, 137] on span "INCLUSILIFE INCLUSILIFE / 303 S 5TH ST SUITE 400, SPRINGFIELD, OR 97477" at bounding box center [722, 139] width 51 height 27
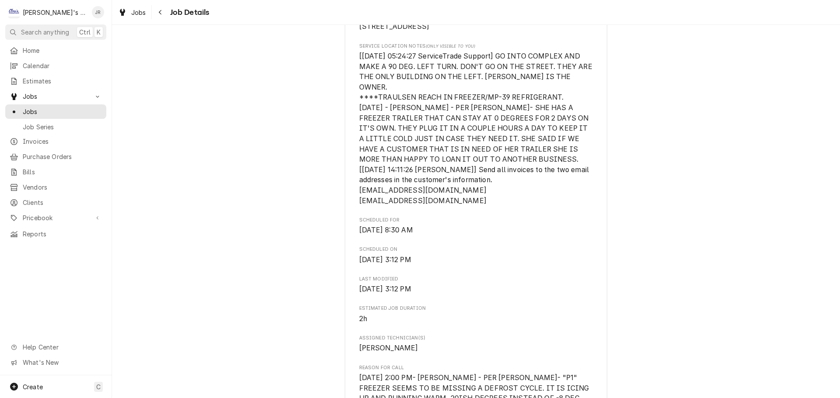
scroll to position [219, 0]
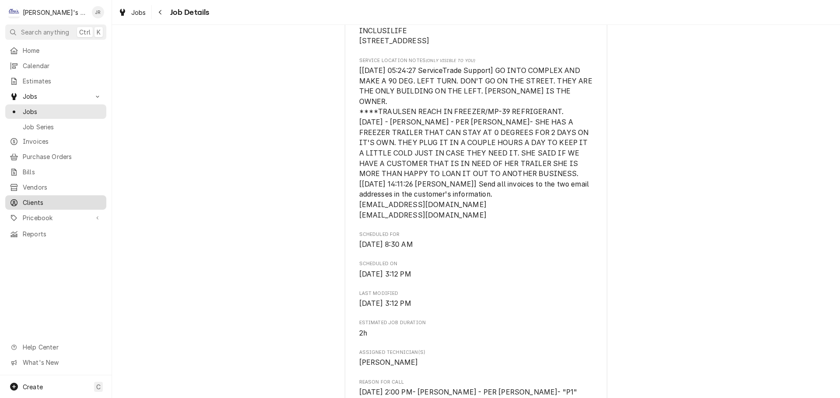
click at [44, 200] on span "Clients" at bounding box center [62, 202] width 79 height 9
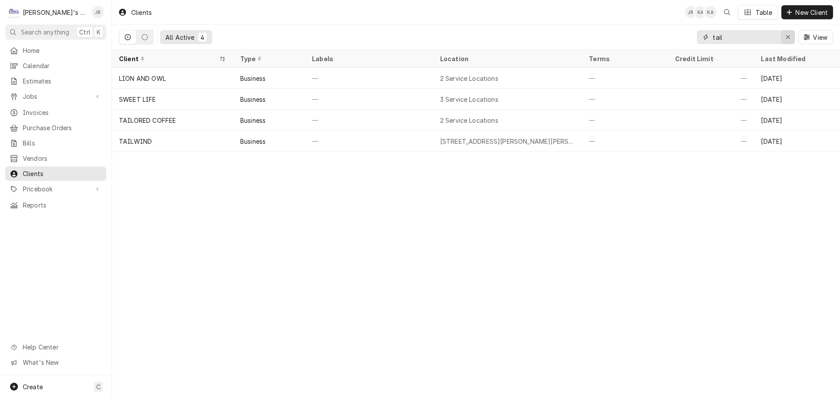
click at [787, 41] on div "Erase input" at bounding box center [787, 37] width 9 height 9
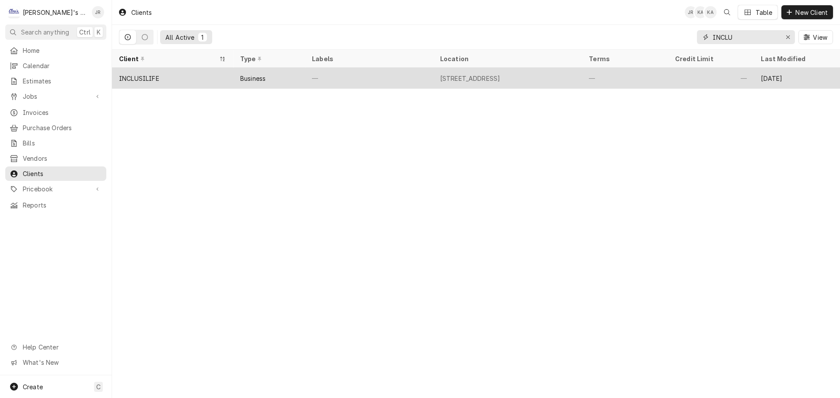
type input "INCLU"
click at [206, 73] on div "INCLUSILIFE" at bounding box center [172, 78] width 121 height 21
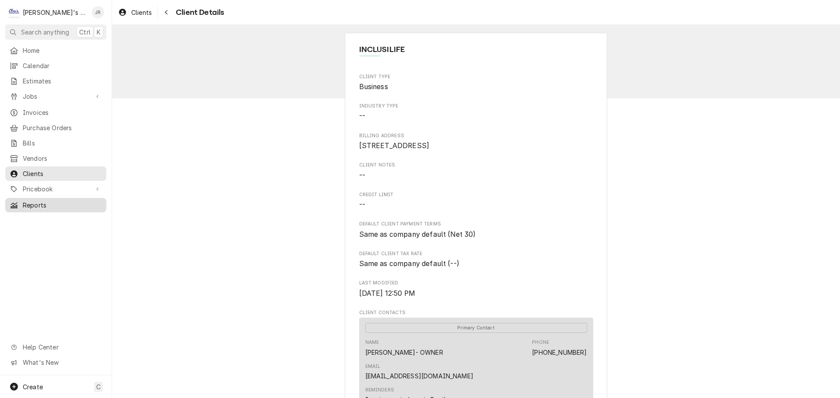
click at [61, 201] on span "Reports" at bounding box center [62, 205] width 79 height 9
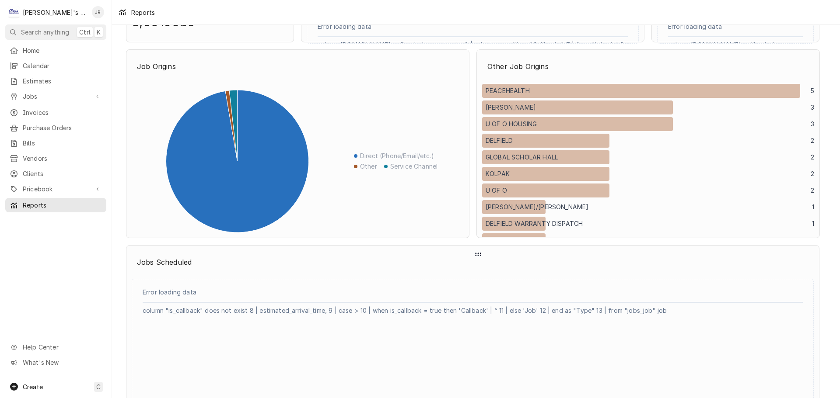
scroll to position [1050, 0]
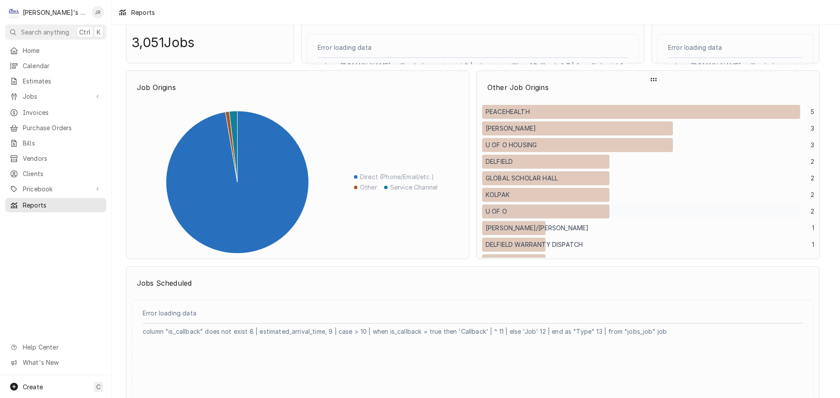
click at [492, 213] on p "U OF O" at bounding box center [495, 211] width 21 height 9
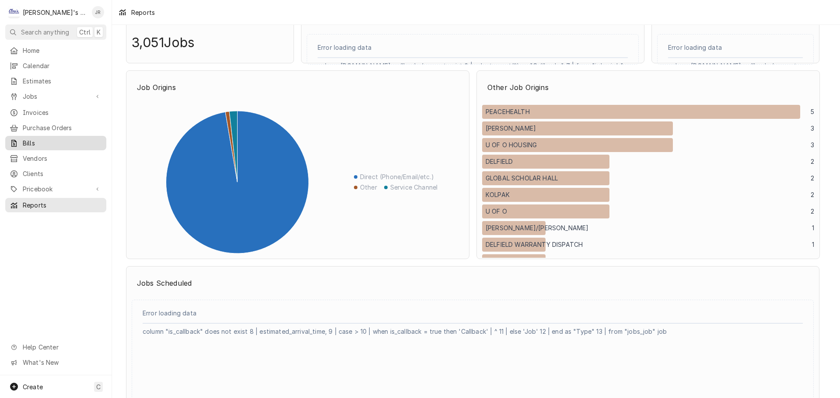
click at [57, 141] on span "Bills" at bounding box center [62, 143] width 79 height 9
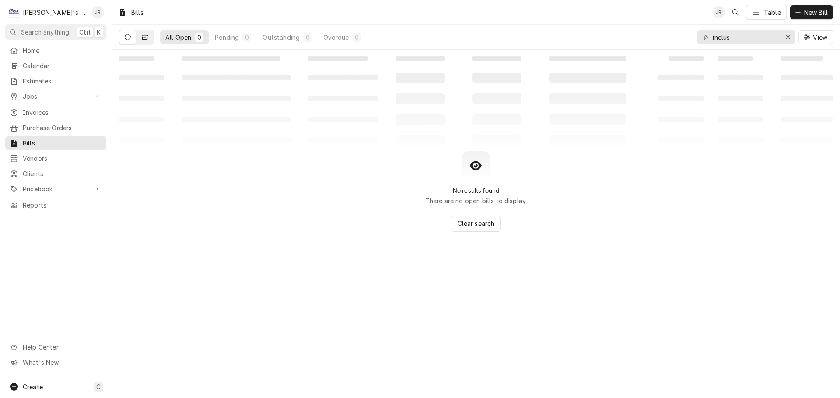
click at [148, 40] on button "Dynamic Content Wrapper" at bounding box center [144, 37] width 17 height 14
click at [47, 108] on span "Invoices" at bounding box center [62, 112] width 79 height 9
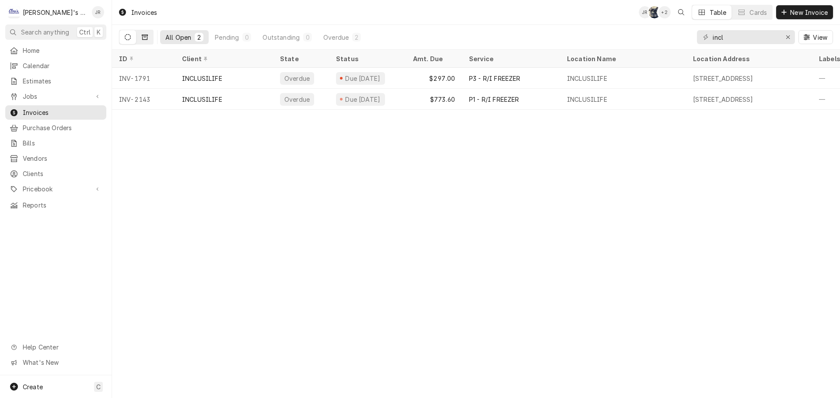
click at [143, 35] on icon "Dynamic Content Wrapper" at bounding box center [145, 37] width 6 height 6
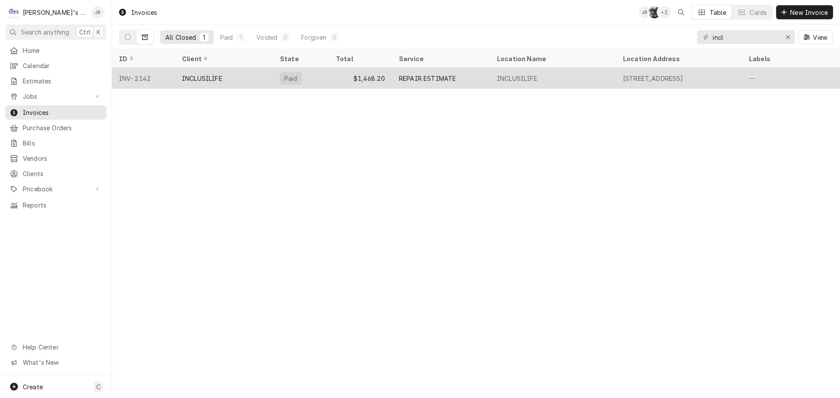
click at [238, 77] on div "INCLUSILIFE" at bounding box center [224, 78] width 98 height 21
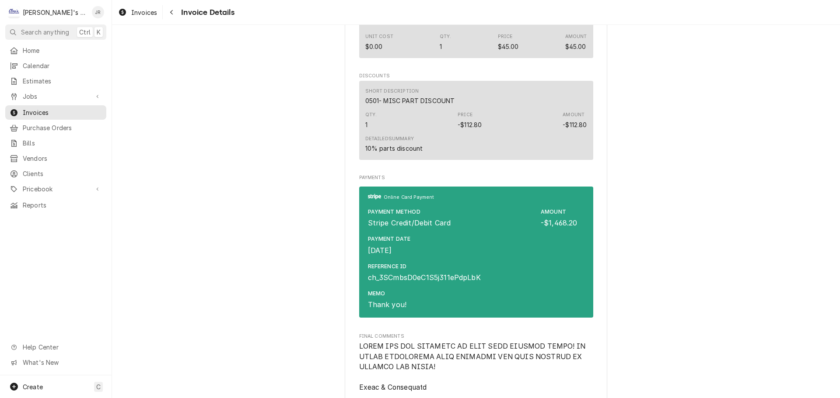
scroll to position [1050, 0]
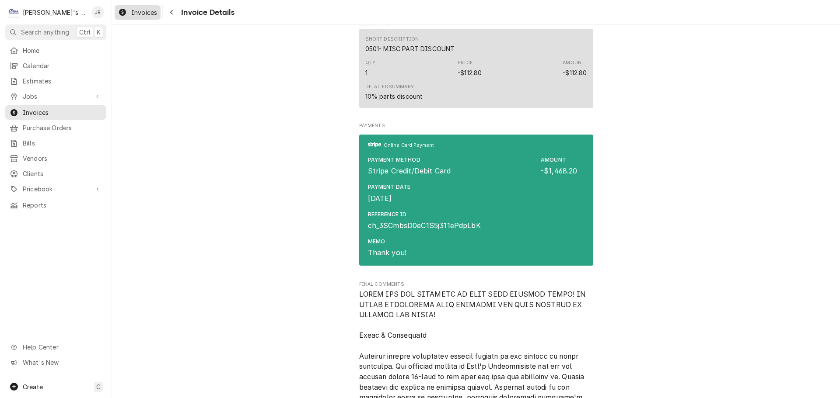
click at [138, 12] on span "Invoices" at bounding box center [144, 12] width 26 height 9
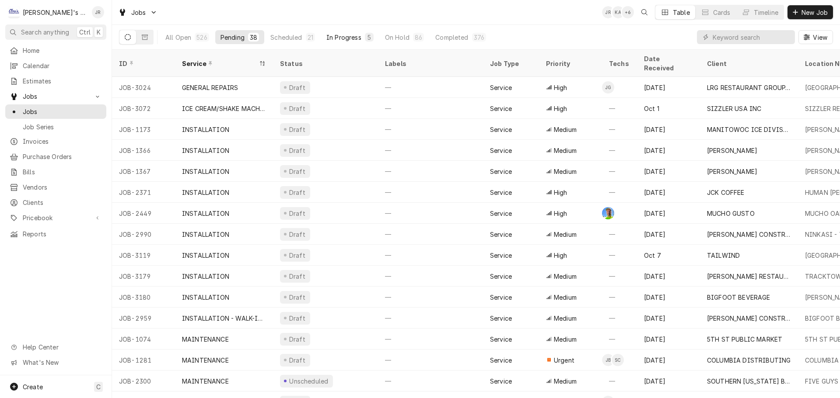
click at [342, 31] on button "In Progress 5" at bounding box center [350, 37] width 58 height 14
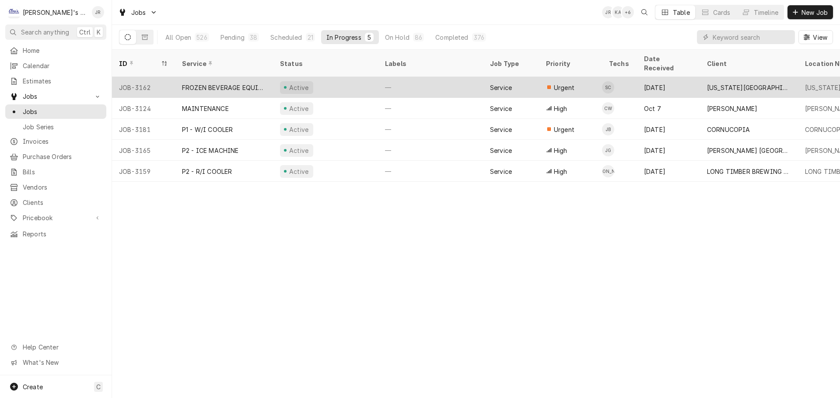
click at [358, 77] on div "Active" at bounding box center [325, 87] width 105 height 21
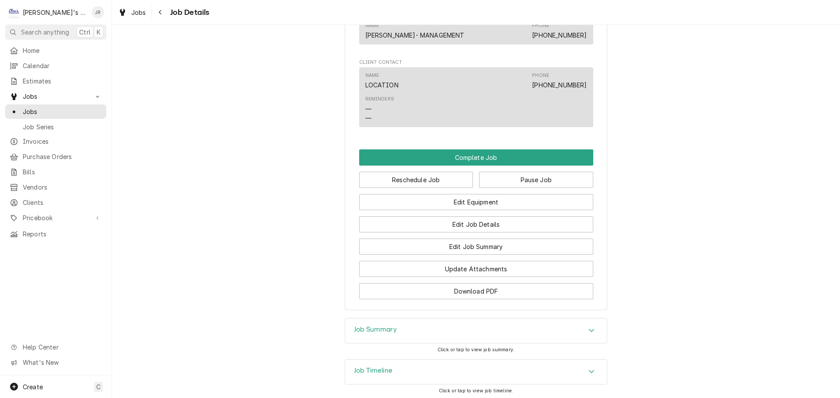
scroll to position [812, 0]
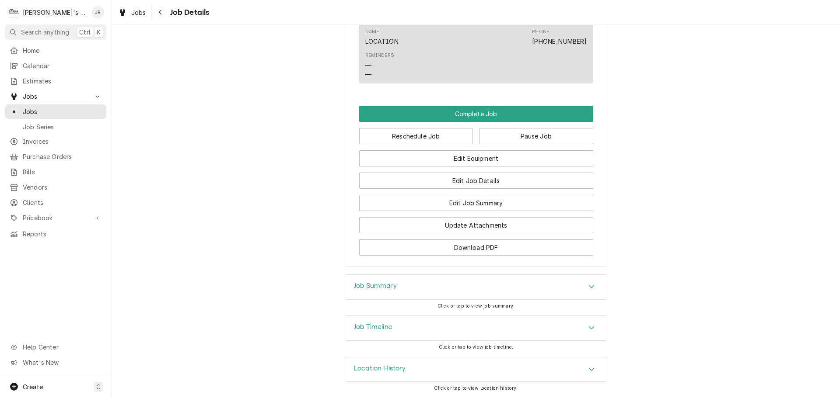
click at [371, 291] on div "Job Summary" at bounding box center [375, 287] width 43 height 10
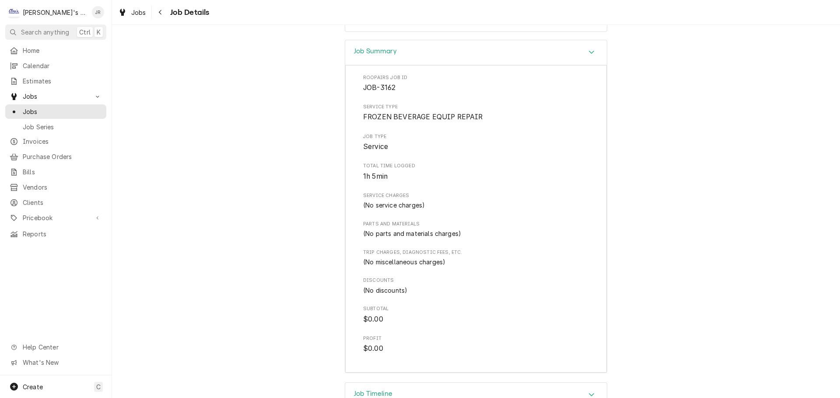
scroll to position [1075, 0]
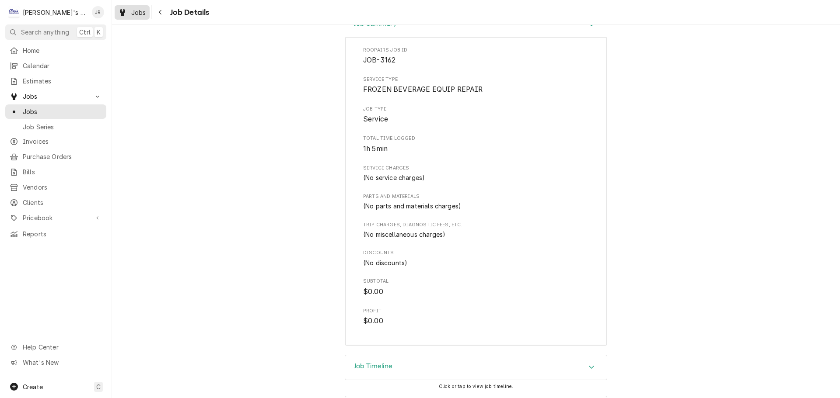
click at [131, 13] on div "Jobs" at bounding box center [131, 12] width 31 height 11
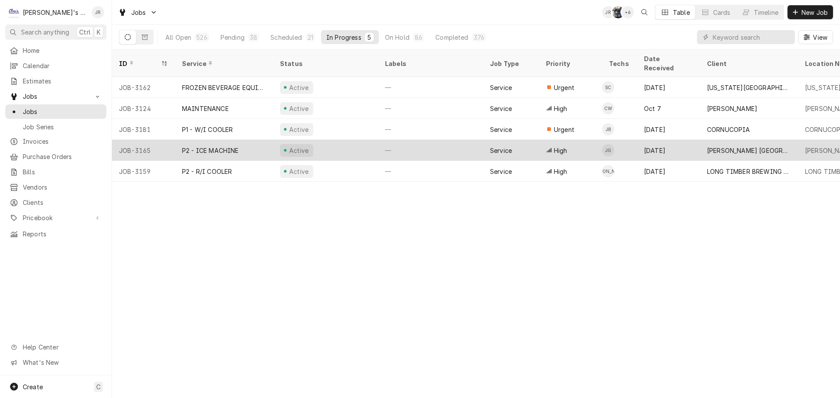
click at [363, 140] on div "Active" at bounding box center [325, 150] width 105 height 21
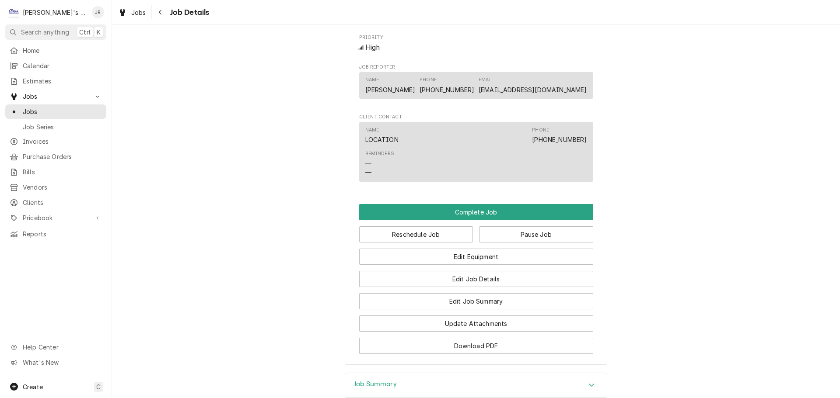
scroll to position [656, 0]
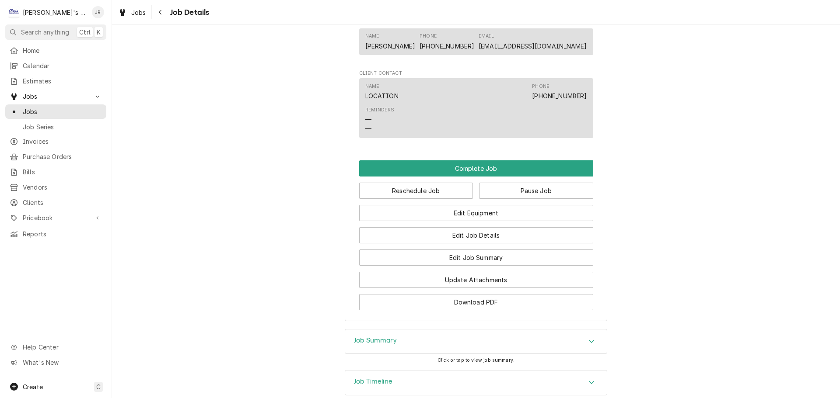
drag, startPoint x: 387, startPoint y: 335, endPoint x: 377, endPoint y: 328, distance: 13.1
click at [386, 334] on div "Job Summary" at bounding box center [476, 342] width 262 height 24
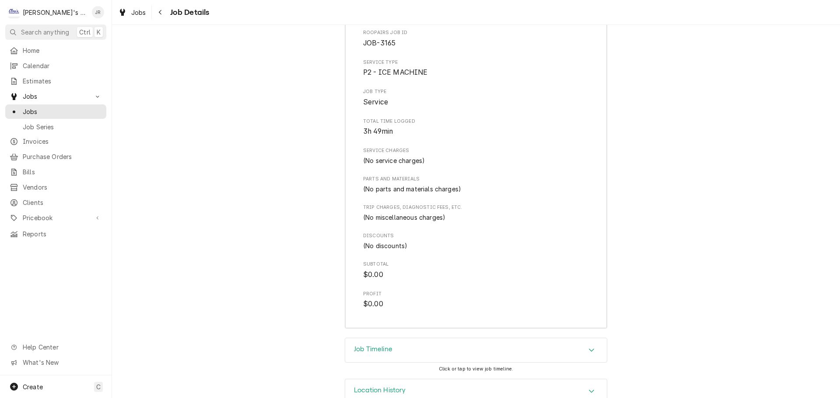
scroll to position [1012, 0]
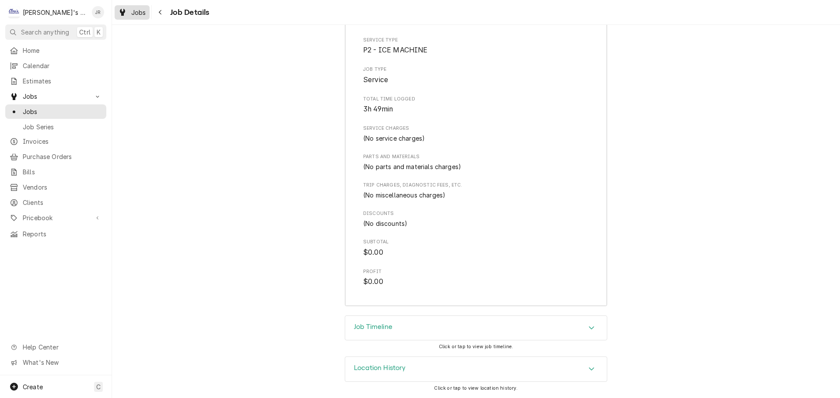
click at [122, 10] on icon "Dynamic Content Wrapper" at bounding box center [122, 12] width 5 height 7
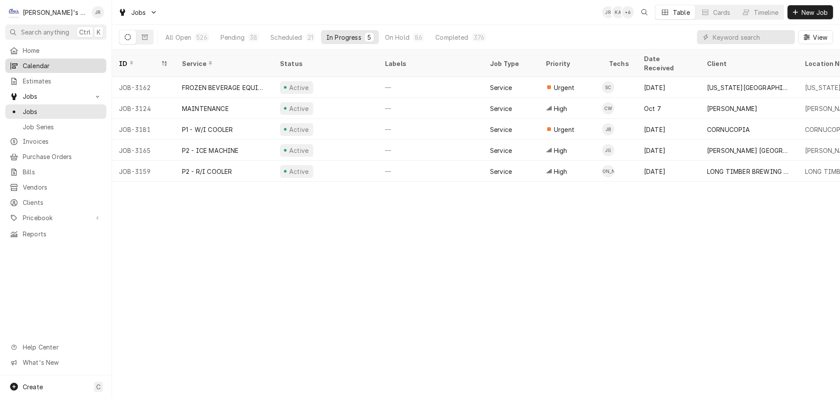
click at [79, 68] on div "Calendar" at bounding box center [56, 65] width 98 height 11
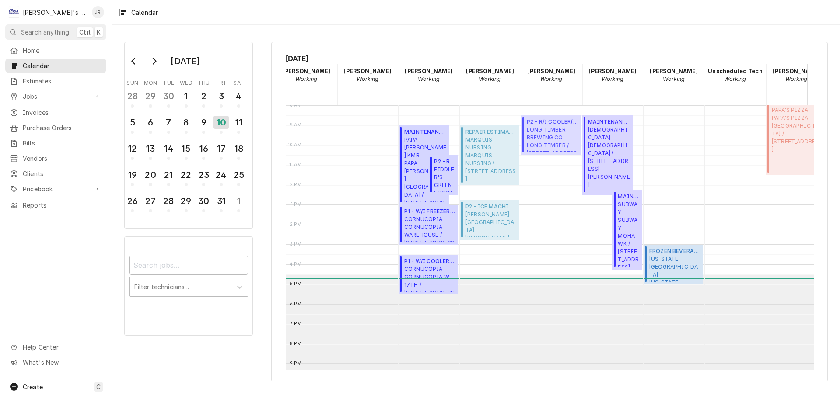
scroll to position [0, 109]
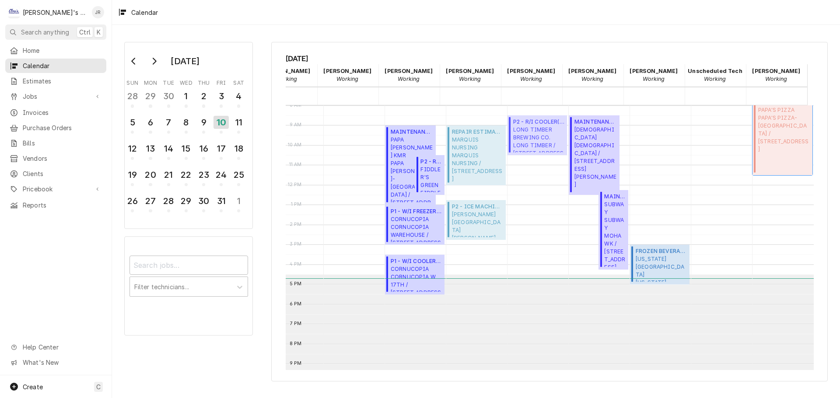
click at [782, 143] on span "PAPA'S PIZZA PAPA'S PIZZA- COBURG / 1577 COBURG RD, EUGENE, OR 97401" at bounding box center [784, 129] width 52 height 47
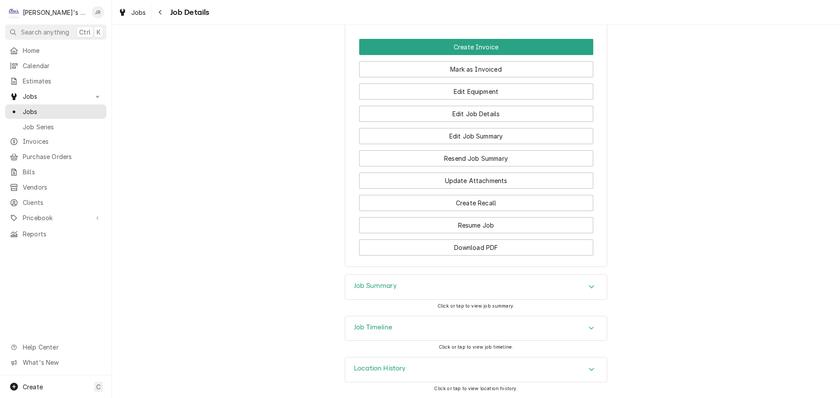
scroll to position [772, 0]
click at [375, 289] on h3 "Job Summary" at bounding box center [375, 286] width 43 height 8
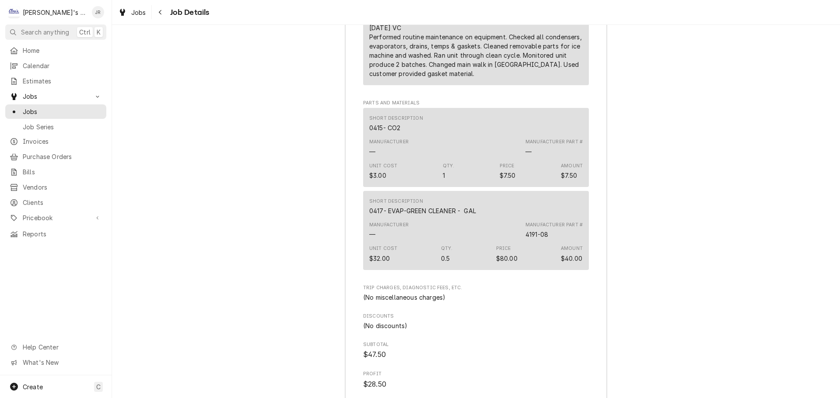
scroll to position [1403, 0]
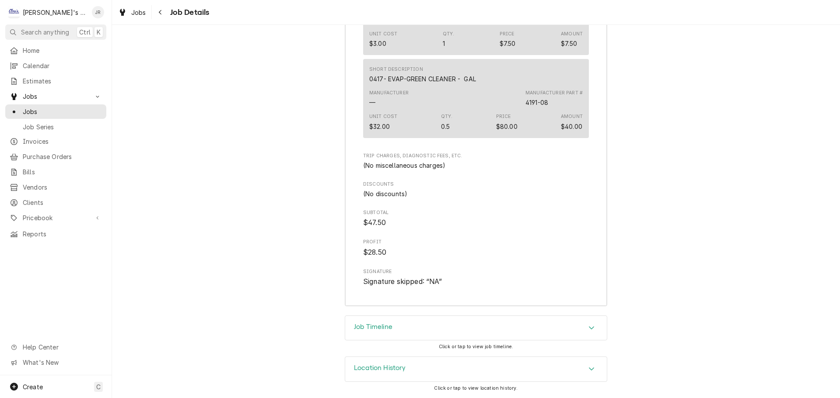
click at [349, 322] on div "Job Timeline" at bounding box center [476, 328] width 262 height 24
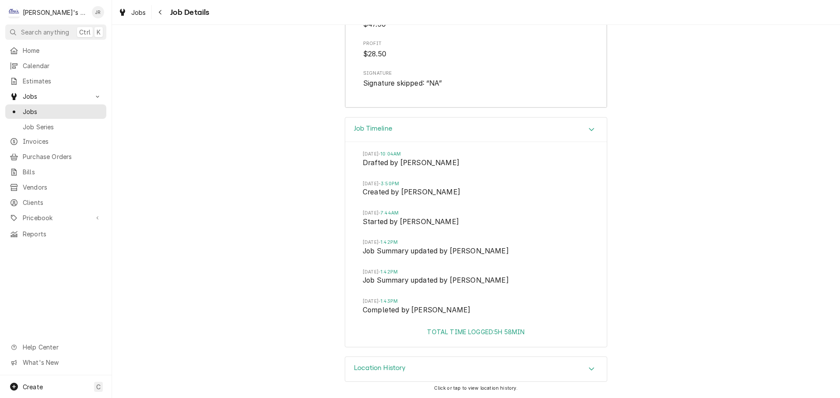
scroll to position [1602, 0]
click at [136, 17] on link "Jobs" at bounding box center [132, 12] width 35 height 14
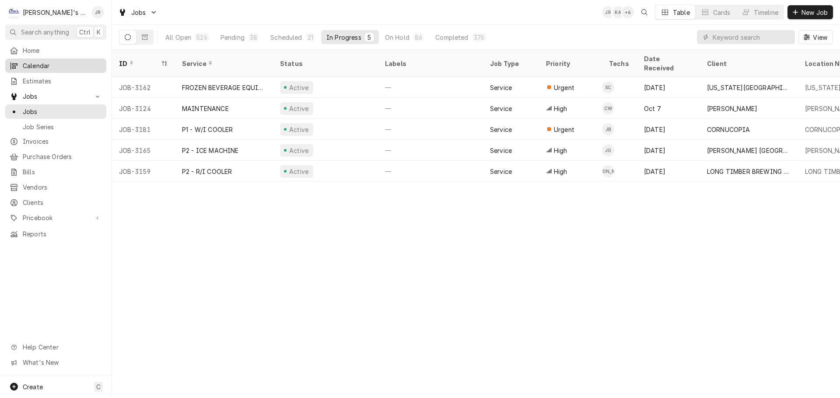
click at [73, 69] on link "Calendar" at bounding box center [55, 66] width 101 height 14
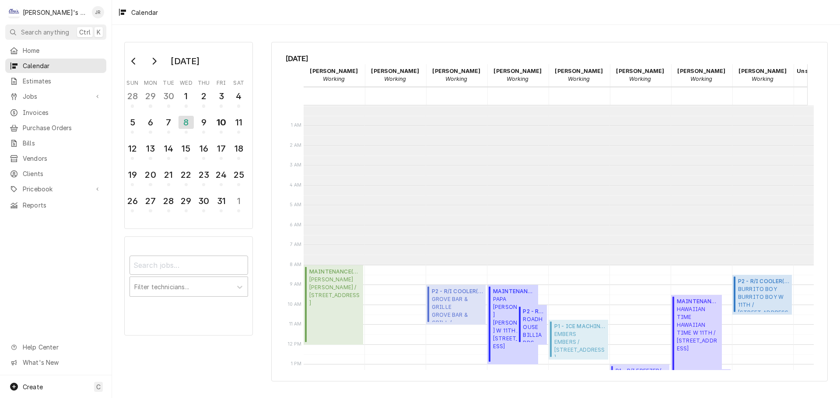
scroll to position [160, 109]
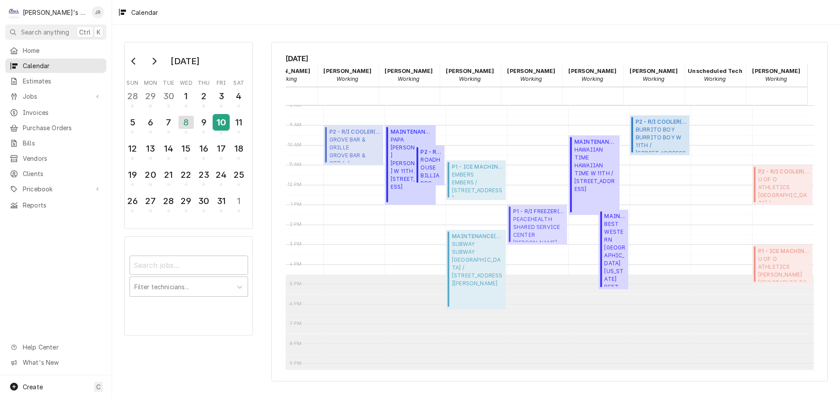
click at [227, 125] on div "10" at bounding box center [220, 122] width 15 height 15
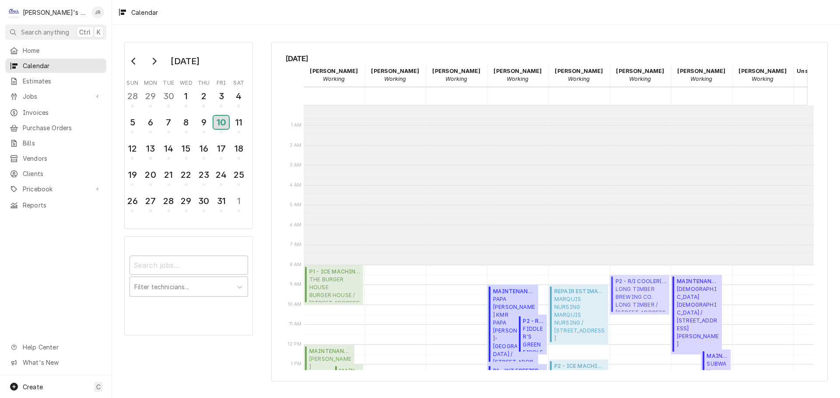
scroll to position [160, 0]
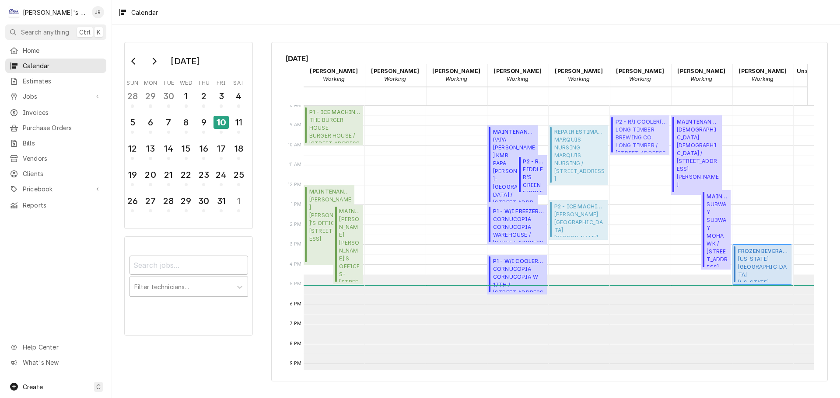
click at [742, 250] on span "FROZEN BEVERAGE EQUIP REPAIR ( Active )" at bounding box center [763, 252] width 51 height 8
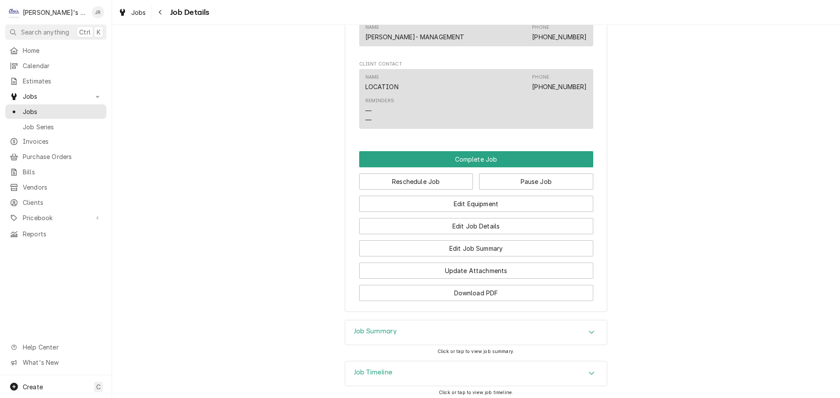
scroll to position [812, 0]
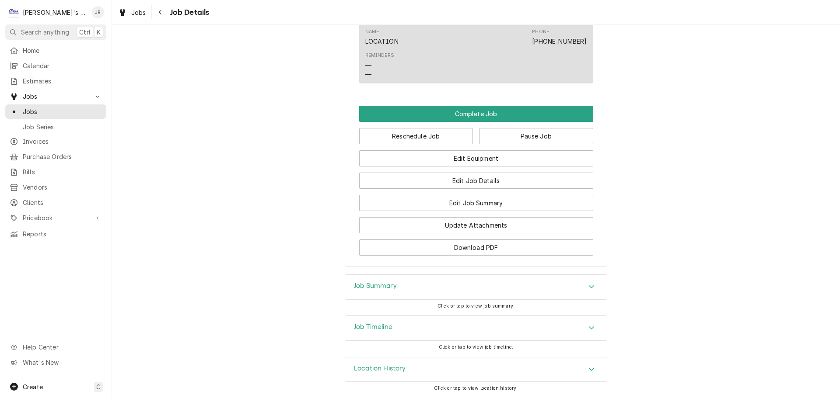
click at [386, 283] on h3 "Job Summary" at bounding box center [375, 286] width 43 height 8
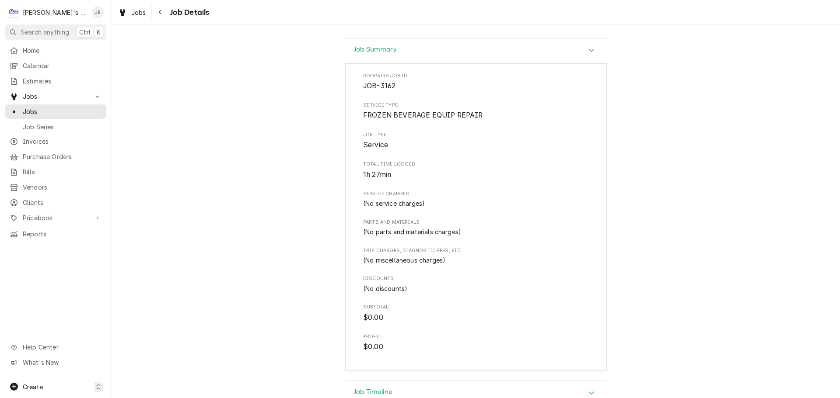
scroll to position [1114, 0]
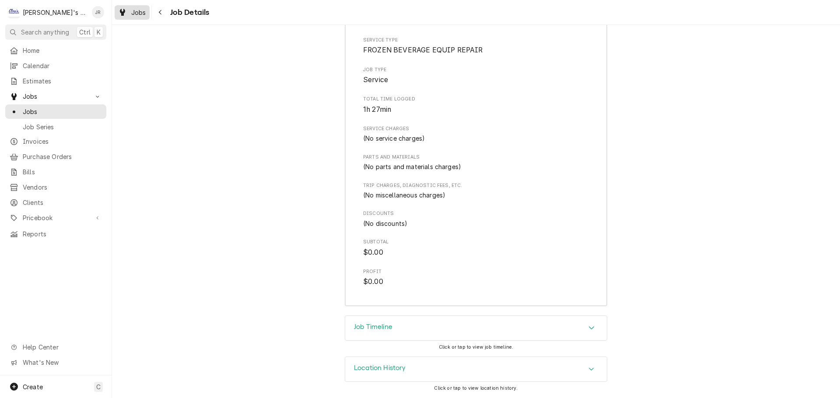
click at [118, 8] on div "Jobs" at bounding box center [131, 12] width 31 height 11
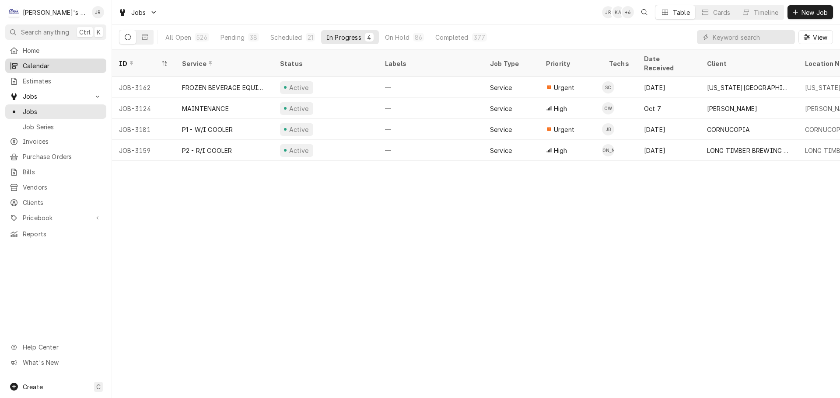
click at [64, 63] on span "Calendar" at bounding box center [62, 65] width 79 height 9
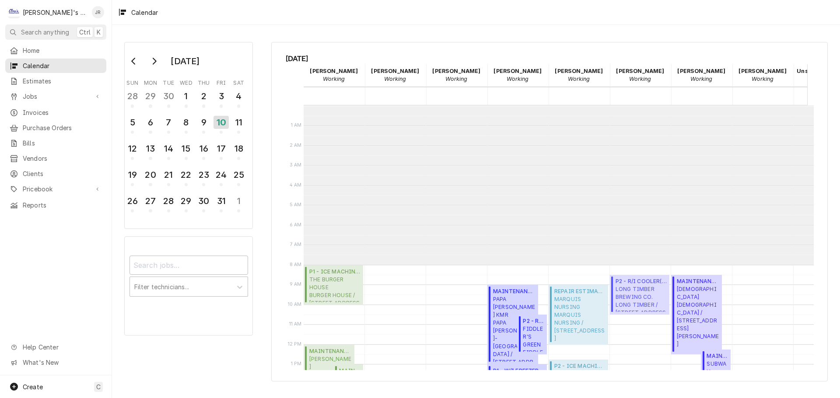
scroll to position [160, 0]
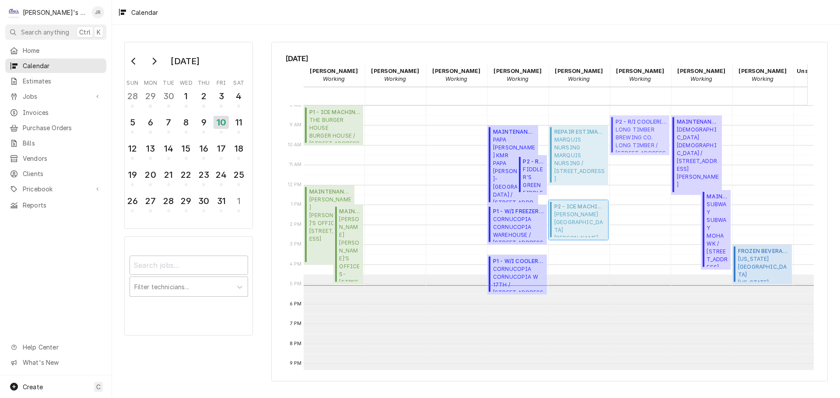
click at [583, 224] on span "MCKENZIE WILLAMETTE HOSPITAL MCKENZIE WILLAMETTE HOSPITAL / 1460 G ST, SPRINGFI…" at bounding box center [579, 224] width 51 height 27
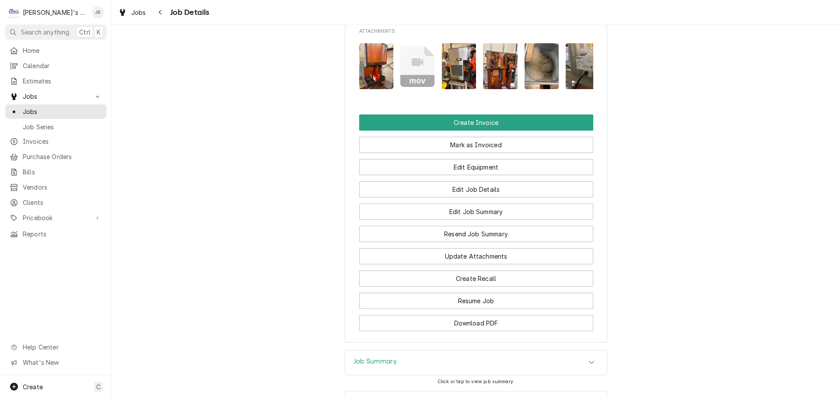
scroll to position [787, 0]
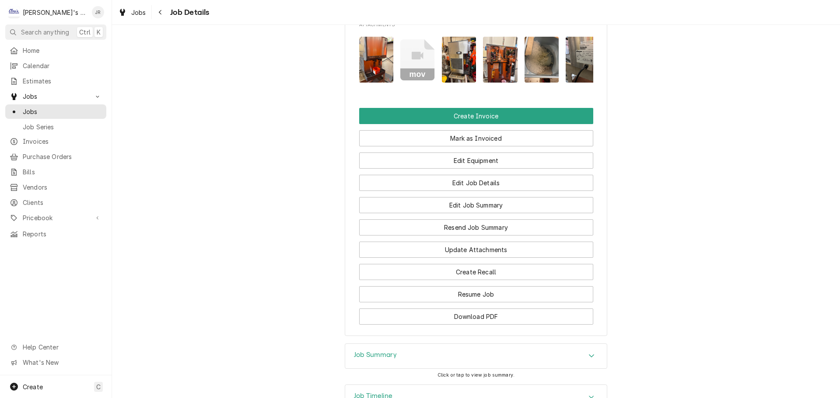
click at [373, 63] on img "Attachments" at bounding box center [376, 60] width 35 height 46
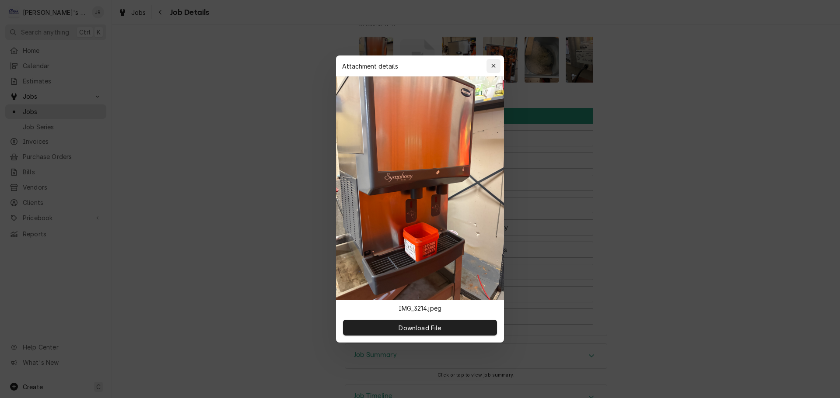
click at [493, 65] on icon "button" at bounding box center [493, 66] width 5 height 6
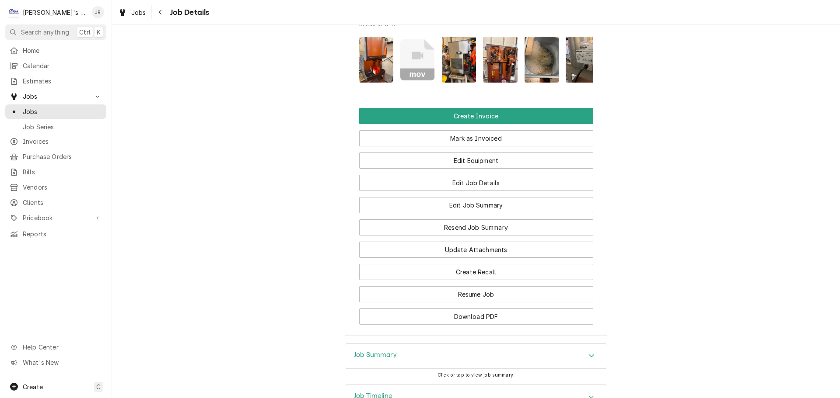
click at [452, 70] on img "Attachments" at bounding box center [459, 60] width 35 height 46
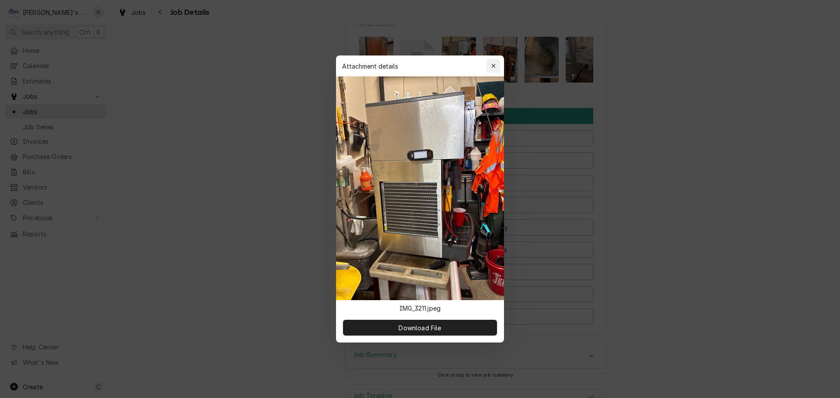
click at [492, 68] on icon "button" at bounding box center [493, 66] width 5 height 6
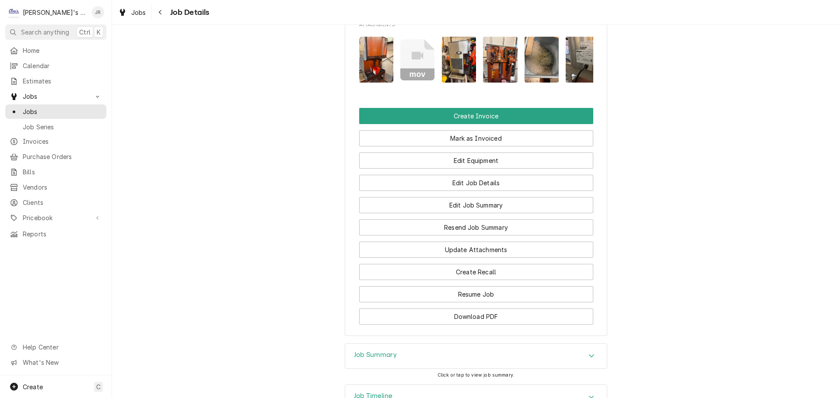
click at [502, 68] on img "Attachments" at bounding box center [500, 60] width 35 height 46
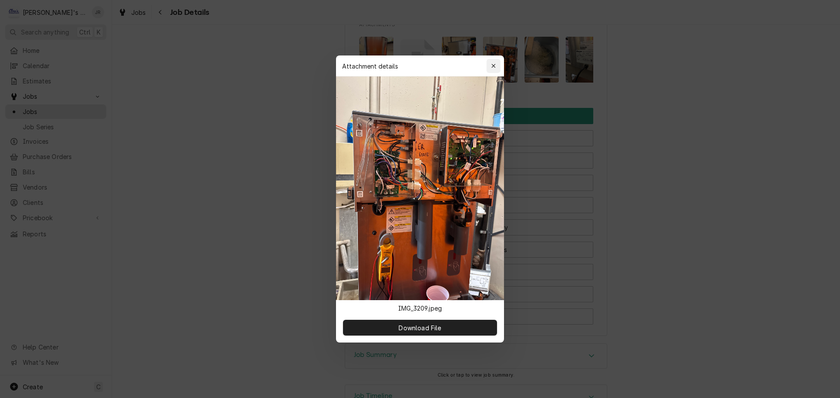
click at [492, 63] on icon "button" at bounding box center [493, 66] width 5 height 6
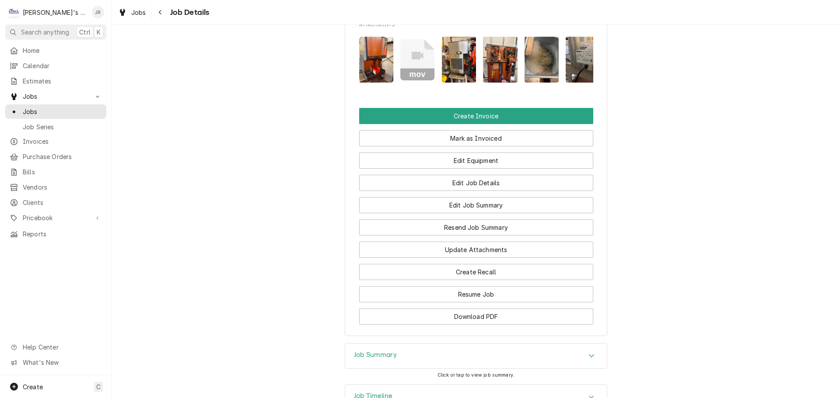
click at [543, 69] on img "Attachments" at bounding box center [541, 60] width 35 height 46
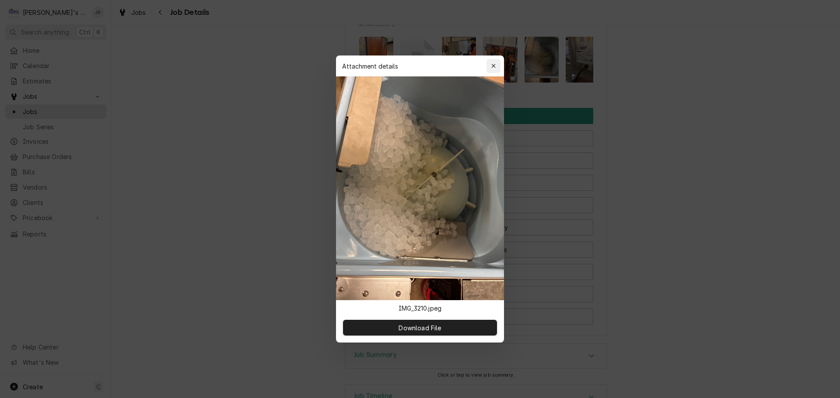
click at [494, 66] on icon "button" at bounding box center [493, 66] width 4 height 4
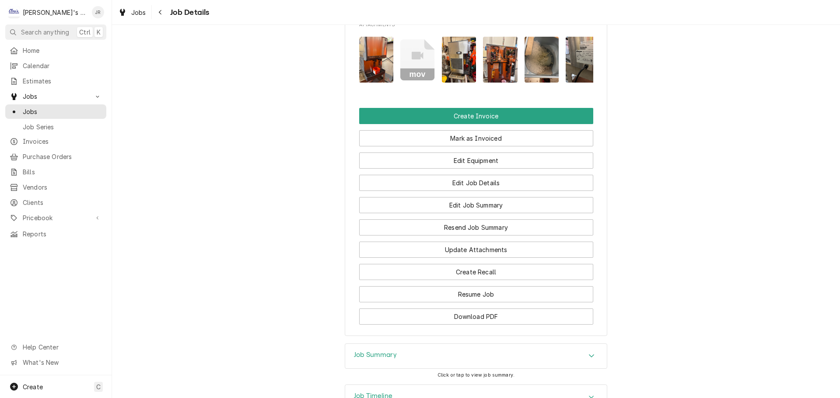
click at [576, 70] on img "Attachments" at bounding box center [582, 60] width 35 height 46
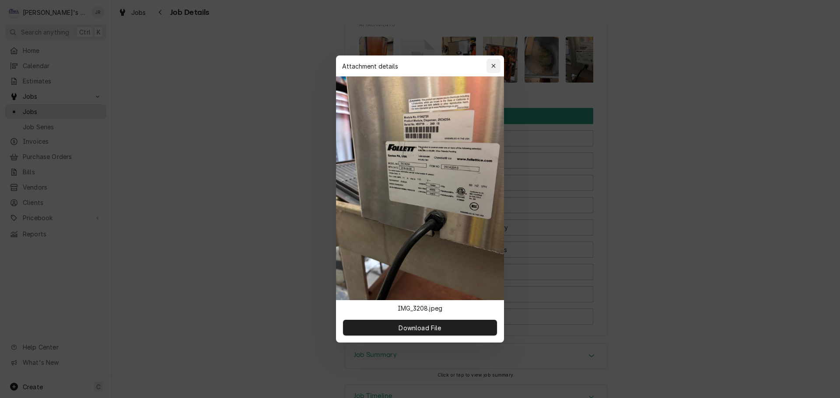
click at [496, 67] on div "button" at bounding box center [493, 66] width 9 height 9
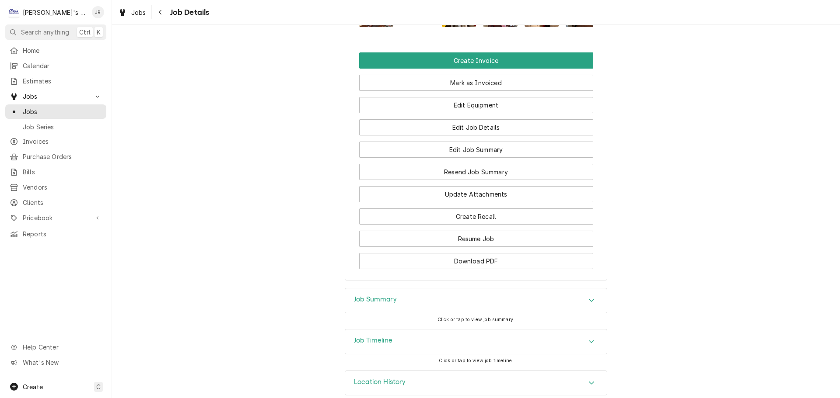
scroll to position [863, 0]
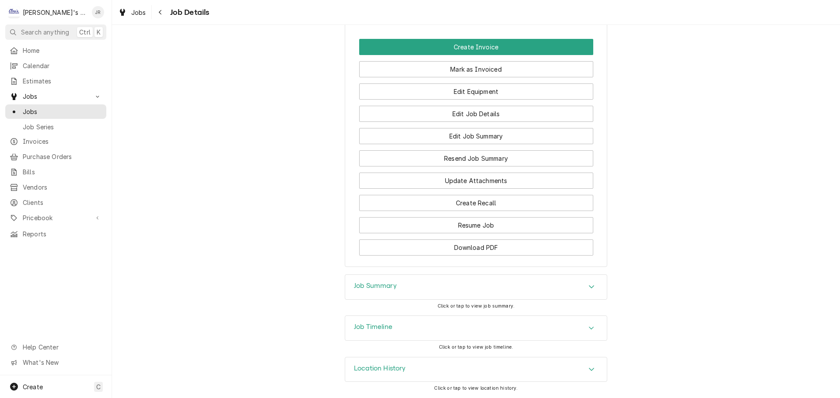
click at [378, 282] on div "Job Summary" at bounding box center [476, 287] width 262 height 24
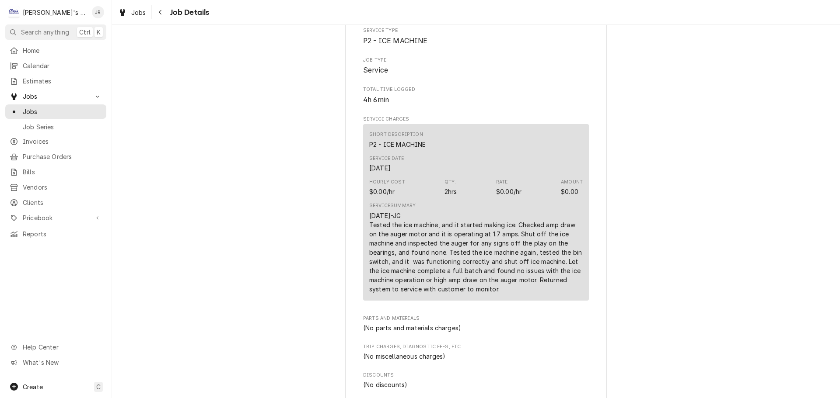
scroll to position [1169, 0]
click at [127, 16] on div "Jobs" at bounding box center [131, 12] width 31 height 11
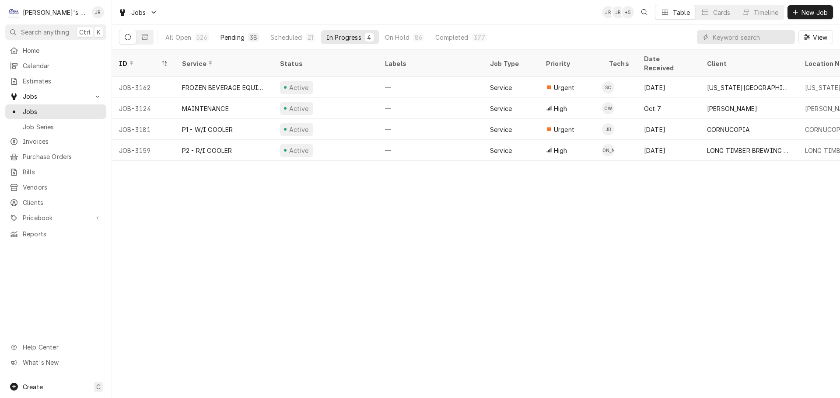
click at [230, 37] on div "Pending" at bounding box center [232, 37] width 24 height 9
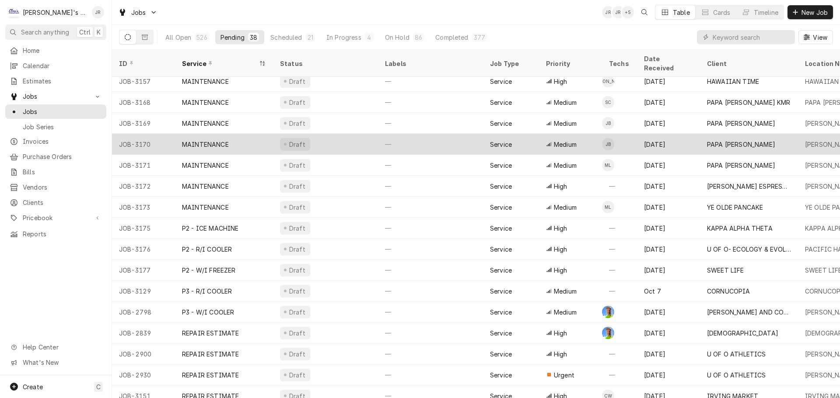
scroll to position [472, 0]
